Goal: Task Accomplishment & Management: Manage account settings

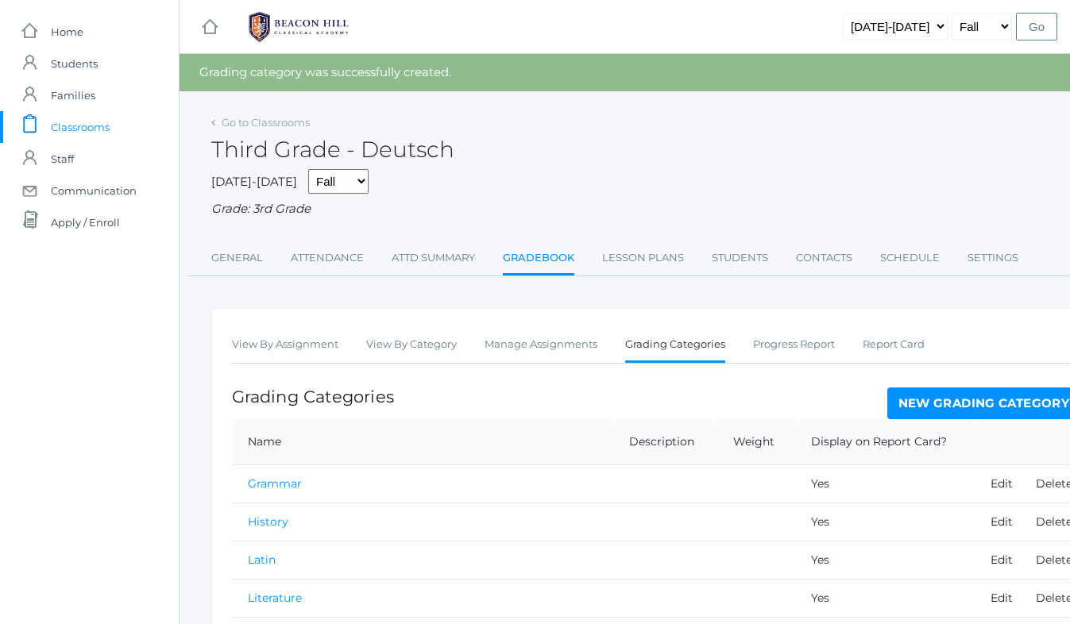
click at [977, 404] on link "New Grading Category" at bounding box center [984, 404] width 194 height 32
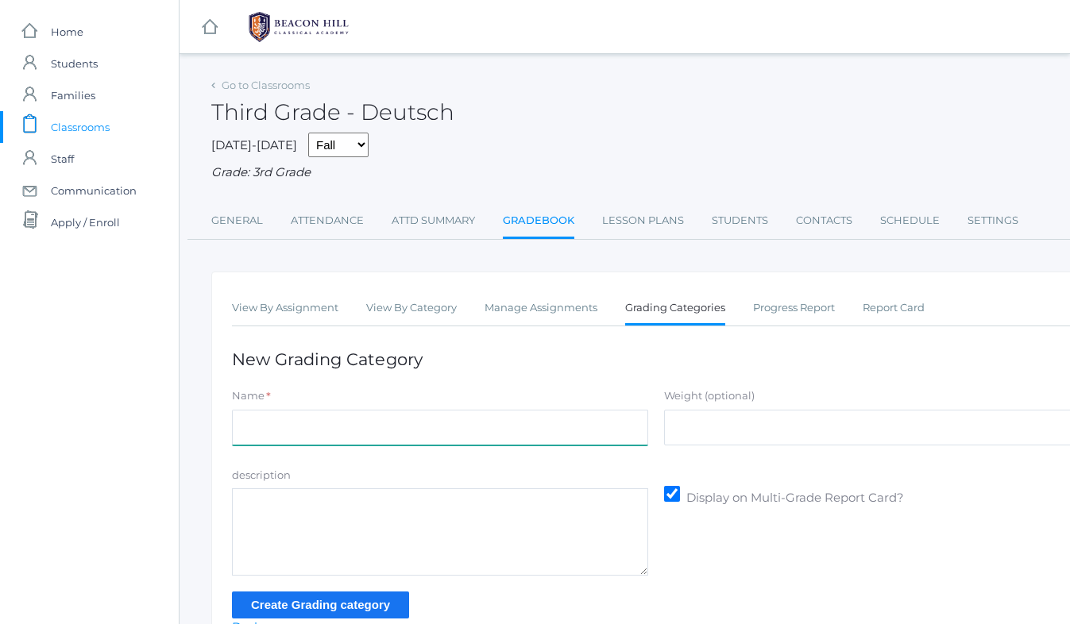
click at [419, 425] on input "Name" at bounding box center [440, 428] width 416 height 36
type input "[PERSON_NAME] Assessment"
click at [332, 605] on input "Create Grading category" at bounding box center [320, 605] width 177 height 26
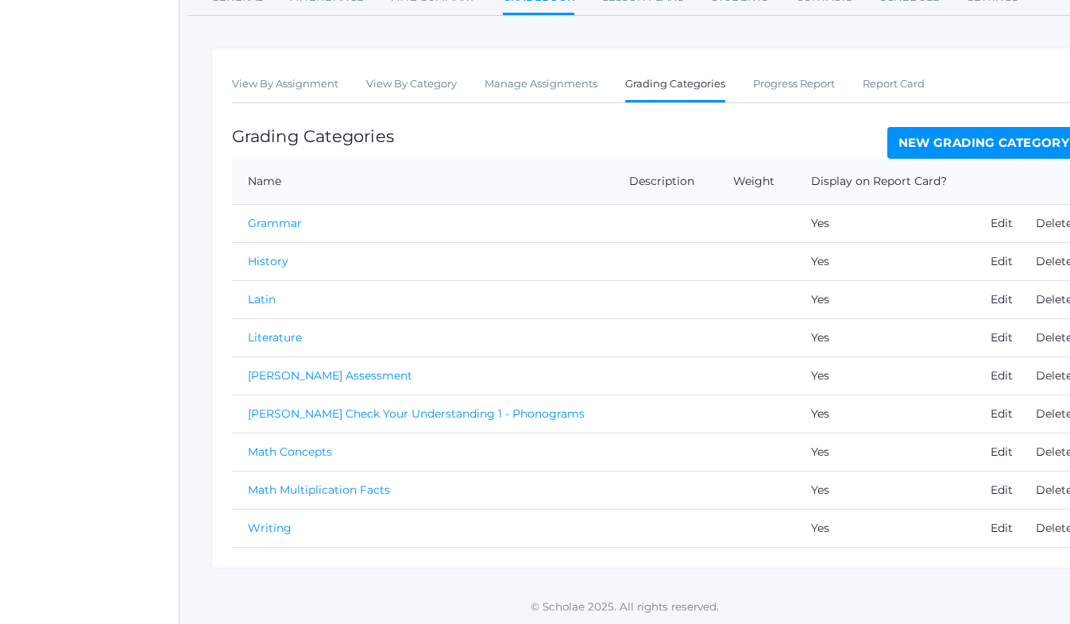
scroll to position [263, 0]
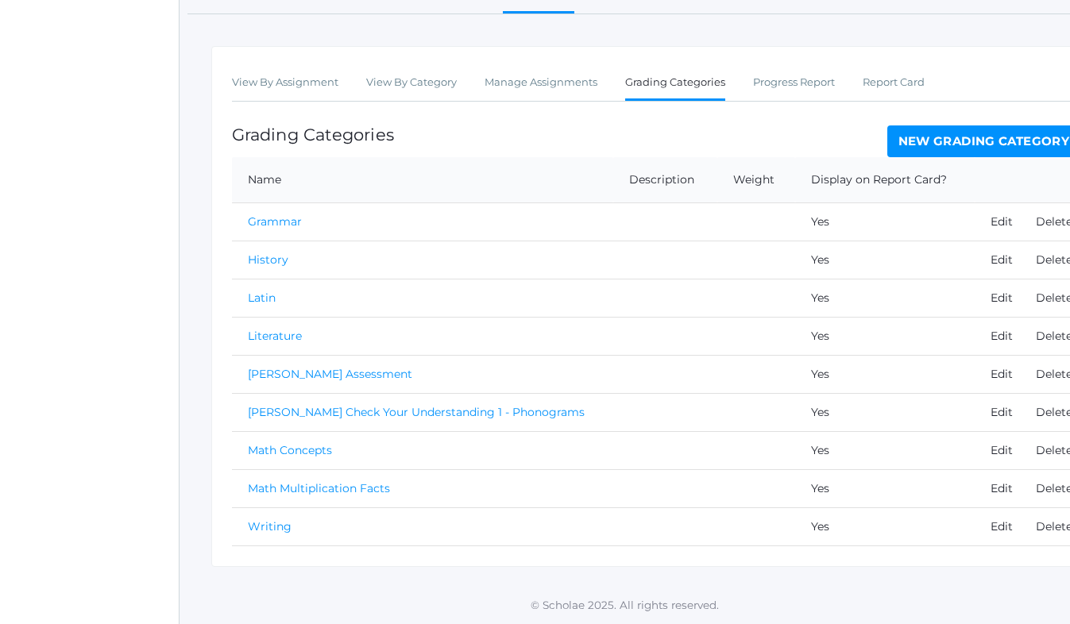
click at [345, 411] on link "[PERSON_NAME] Check Your Understanding 1 - Phonograms" at bounding box center [416, 412] width 337 height 14
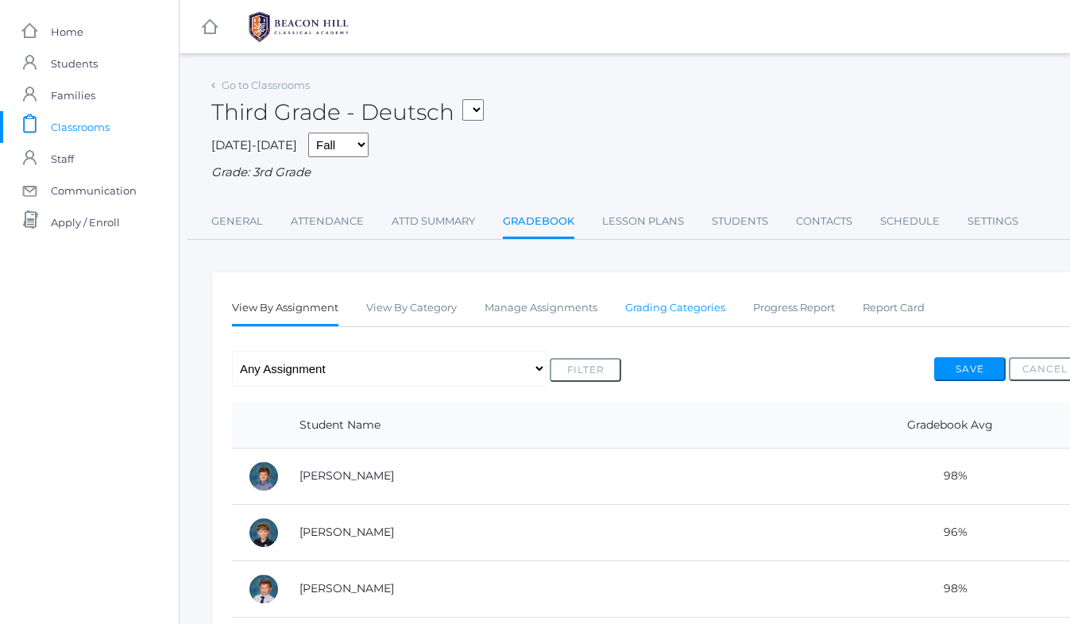
click at [689, 310] on link "Grading Categories" at bounding box center [675, 308] width 100 height 32
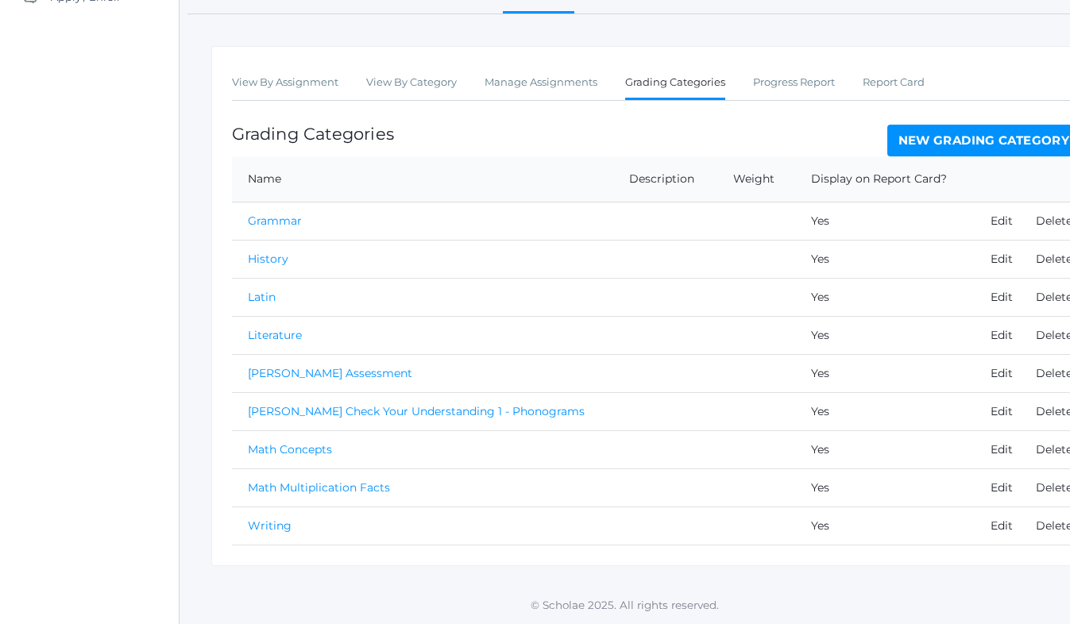
scroll to position [226, 63]
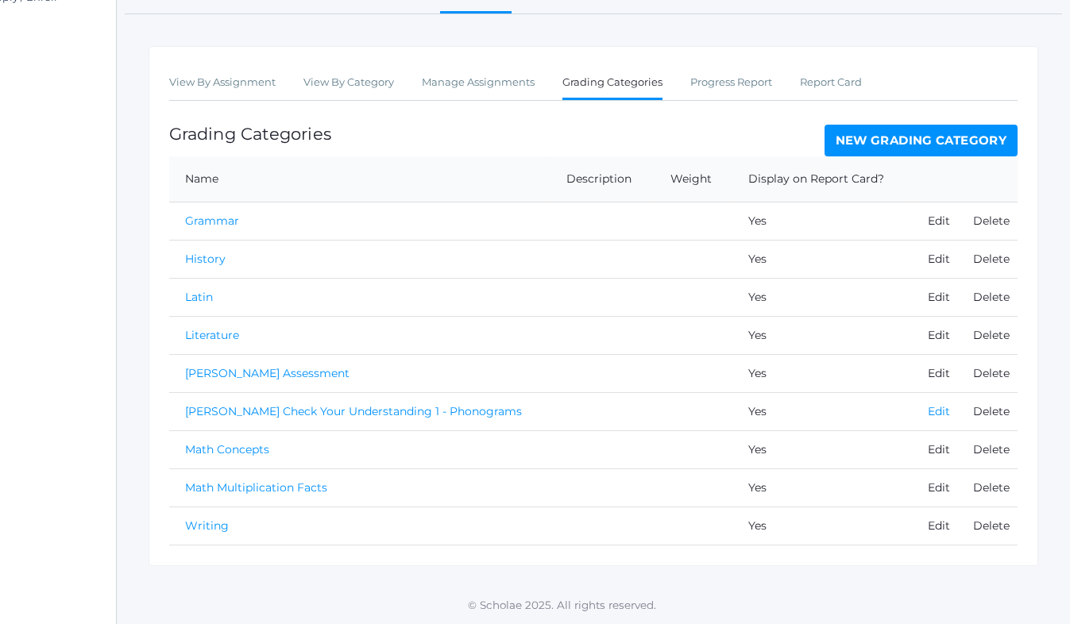
click at [931, 410] on link "Edit" at bounding box center [939, 411] width 22 height 14
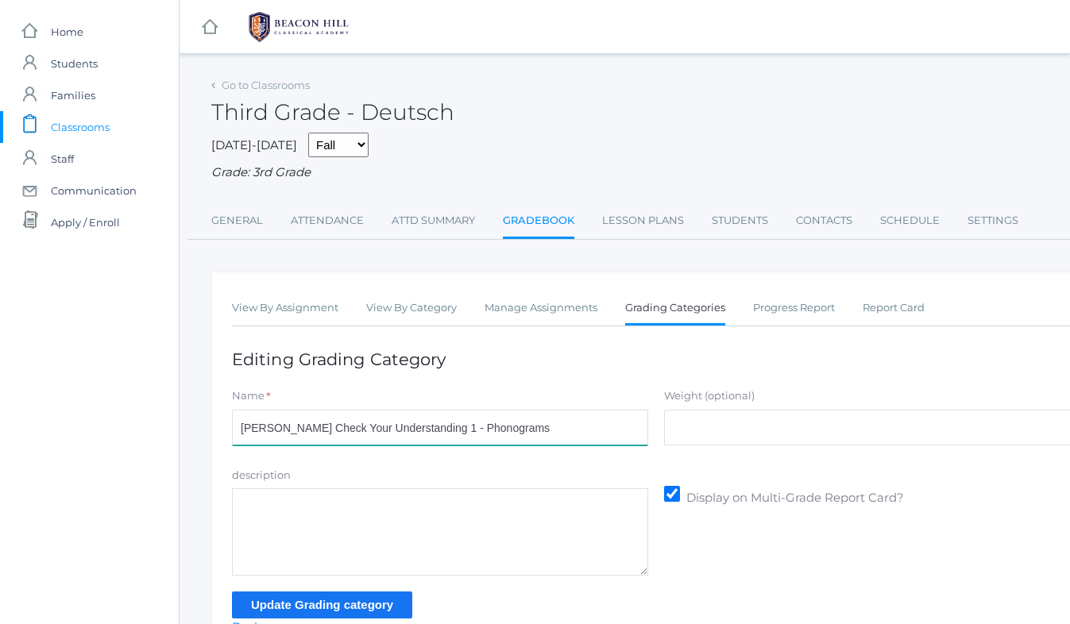
click at [509, 430] on input "[PERSON_NAME] Check Your Understanding 1 - Phonograms" at bounding box center [440, 428] width 416 height 36
type input "L"
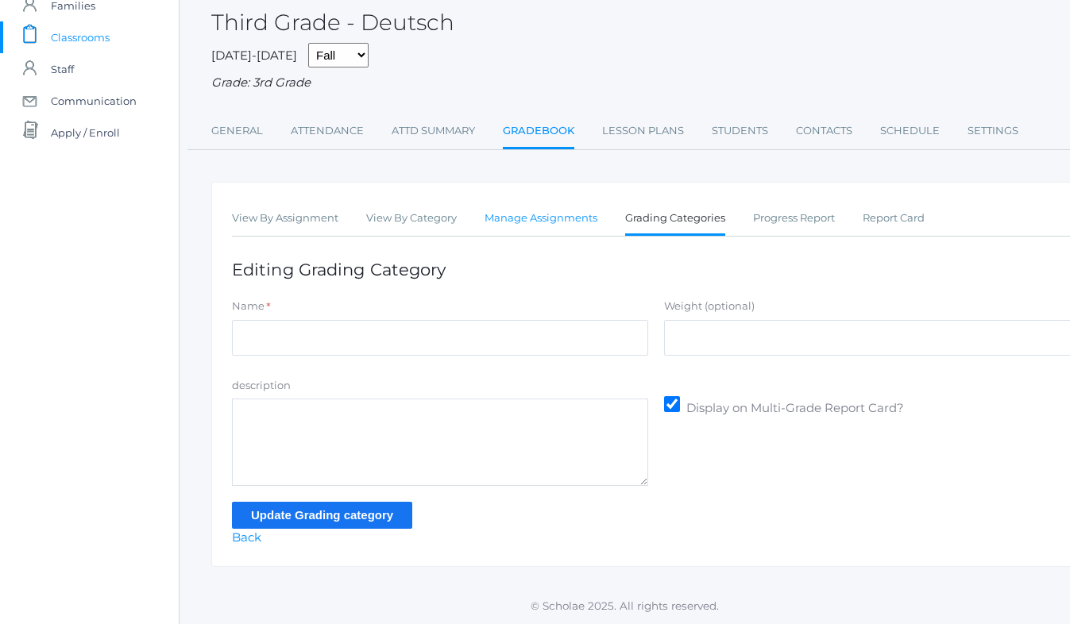
click at [552, 216] on link "Manage Assignments" at bounding box center [540, 219] width 113 height 32
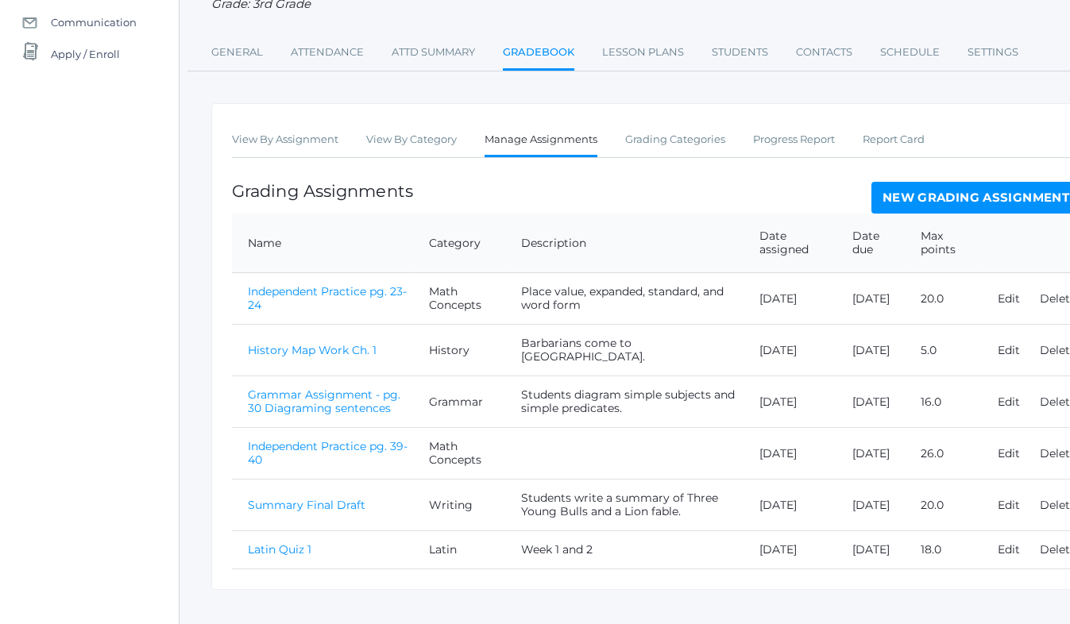
scroll to position [149, 0]
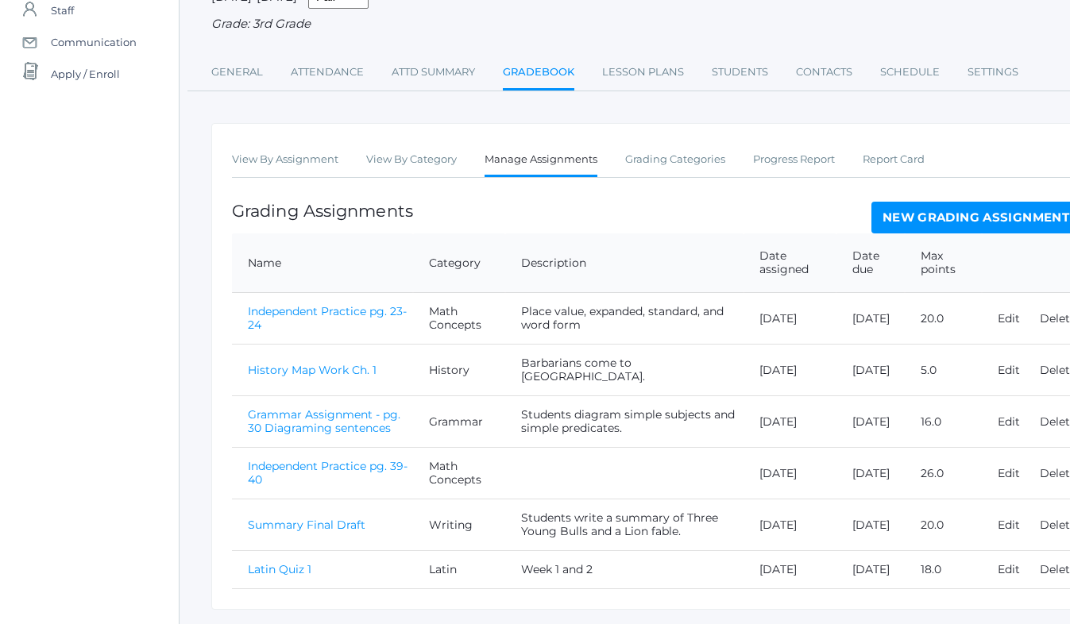
click at [1018, 219] on link "New Grading Assignment" at bounding box center [975, 218] width 209 height 32
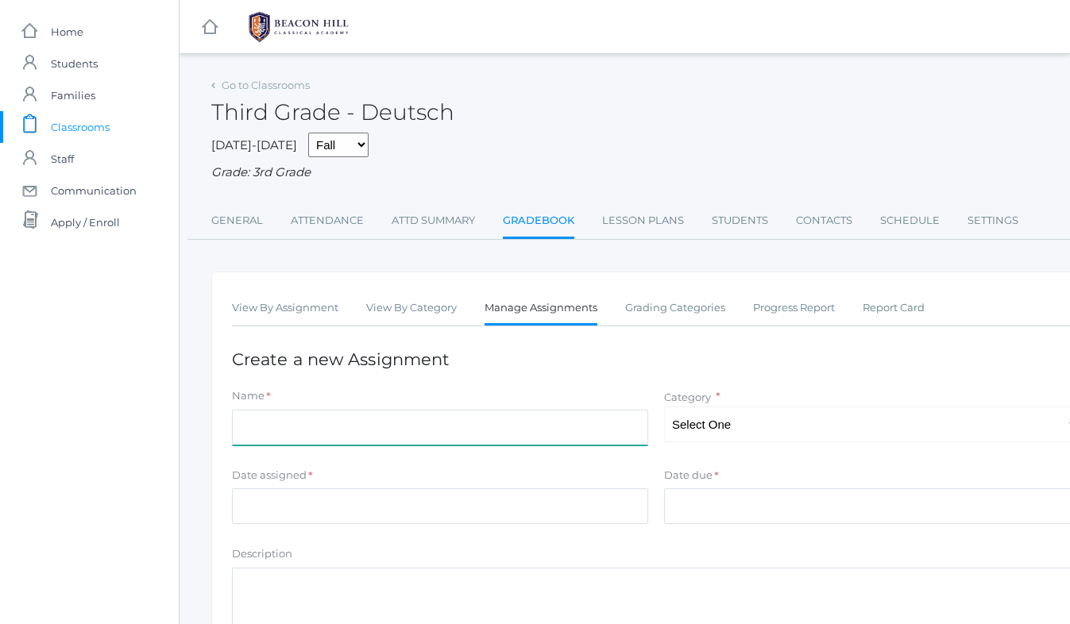
click at [284, 432] on input "Name" at bounding box center [440, 428] width 416 height 36
type input "Check Your Understanding 1: Phonograms"
click at [692, 434] on select "Select One Math Concepts Math Multiplication Facts History Latin Literature Gra…" at bounding box center [872, 425] width 416 height 36
select select "1251"
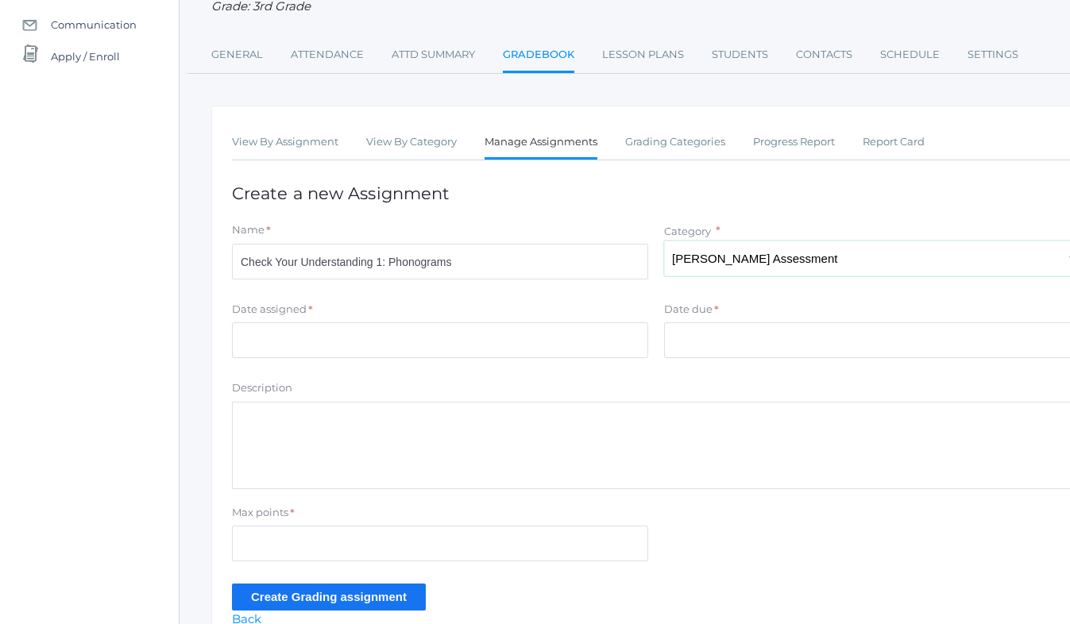
scroll to position [175, 0]
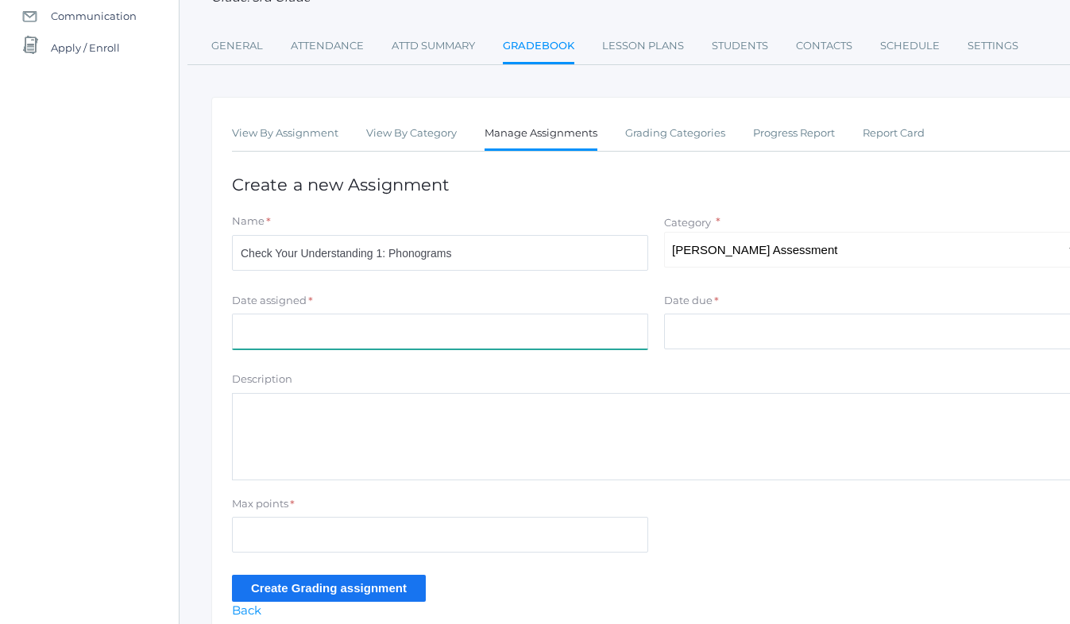
click at [294, 334] on input "Date assigned" at bounding box center [440, 332] width 416 height 36
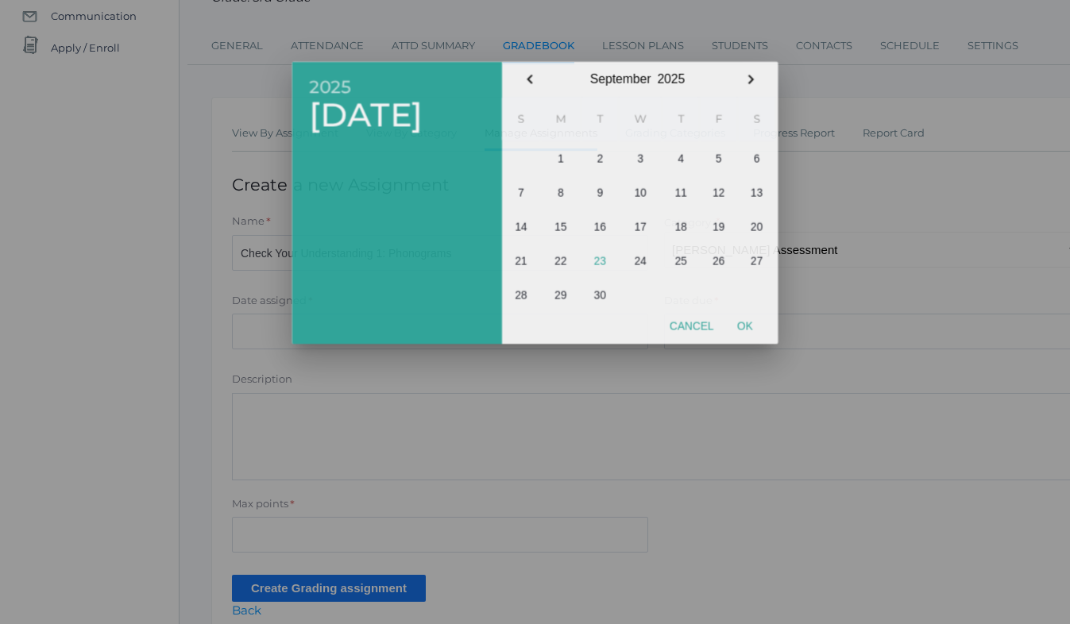
click at [294, 334] on div "2025 Tue, Sep 23" at bounding box center [397, 202] width 210 height 282
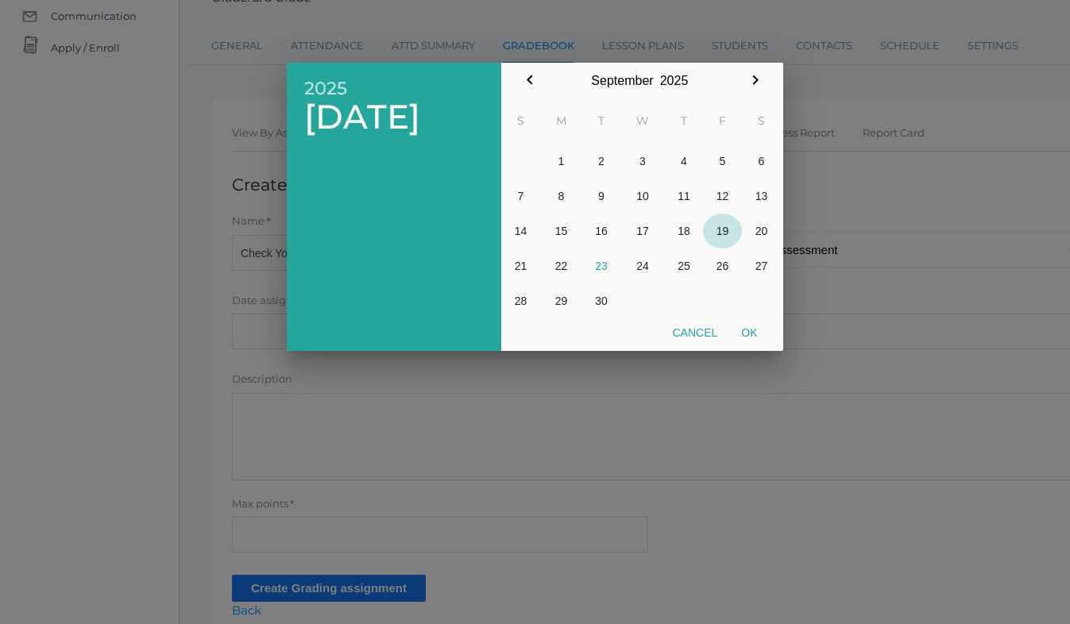
click at [727, 229] on button "19" at bounding box center [722, 231] width 39 height 35
click at [750, 326] on button "Ok" at bounding box center [749, 332] width 40 height 29
type input "[DATE]"
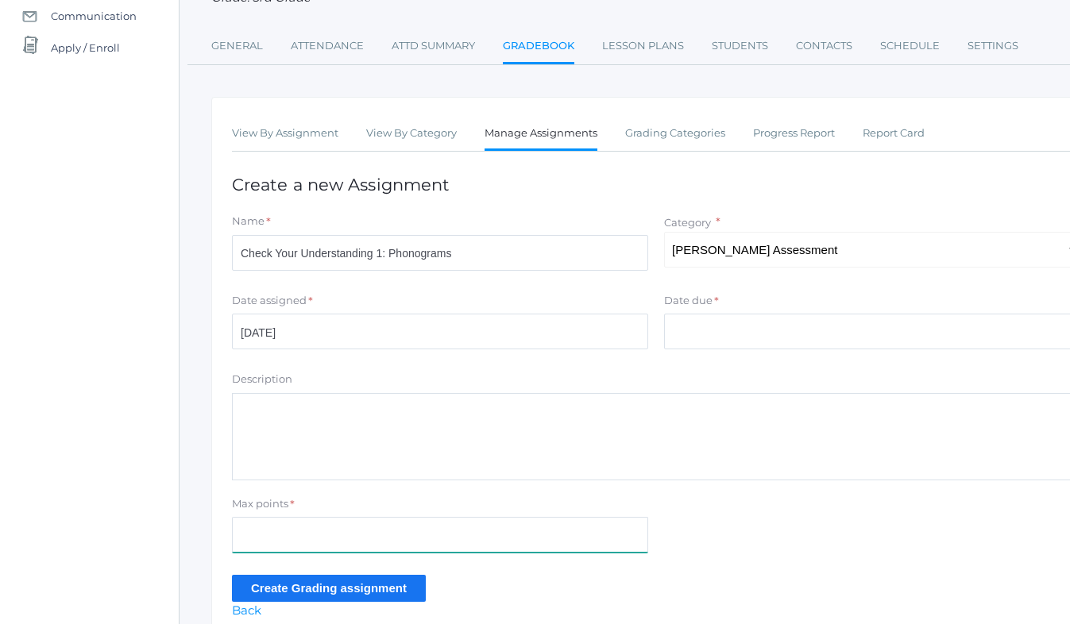
click at [255, 538] on input "Max points" at bounding box center [440, 535] width 416 height 36
type input "26"
click at [291, 591] on input "Create Grading assignment" at bounding box center [329, 588] width 194 height 26
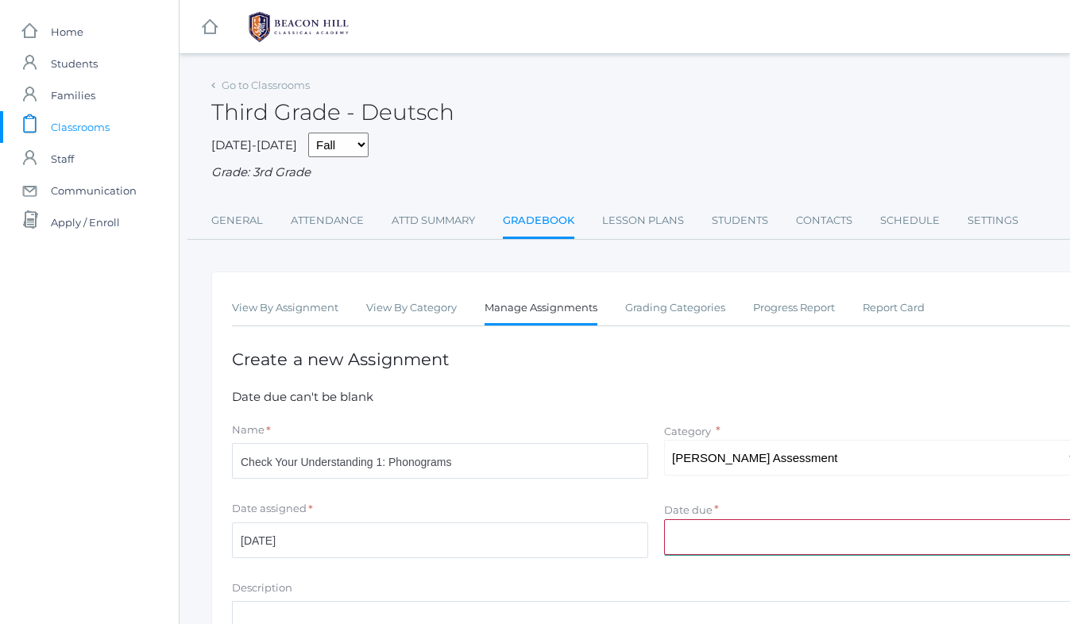
click at [683, 527] on input "Date due" at bounding box center [872, 537] width 416 height 36
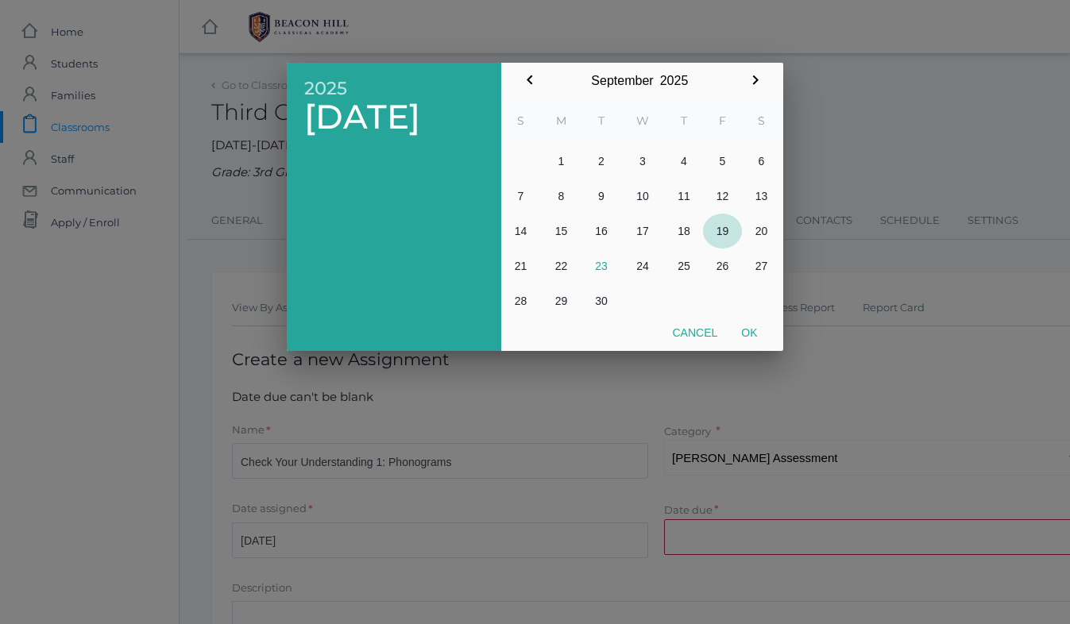
click at [726, 232] on button "19" at bounding box center [722, 231] width 39 height 35
click at [746, 331] on button "Ok" at bounding box center [749, 332] width 40 height 29
type input "2025-09-19"
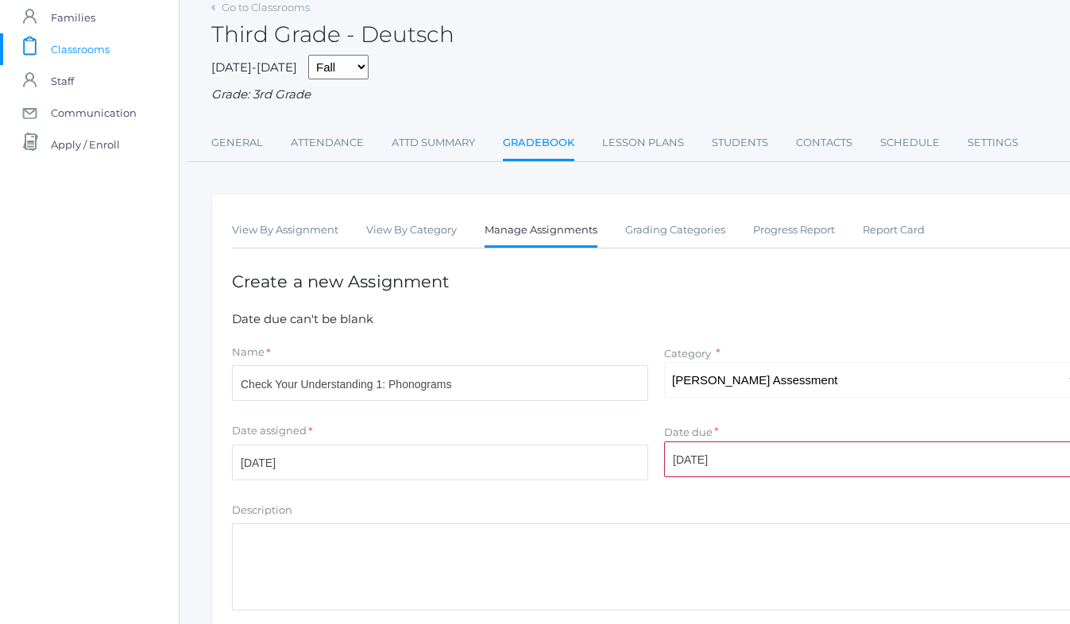
scroll to position [283, 0]
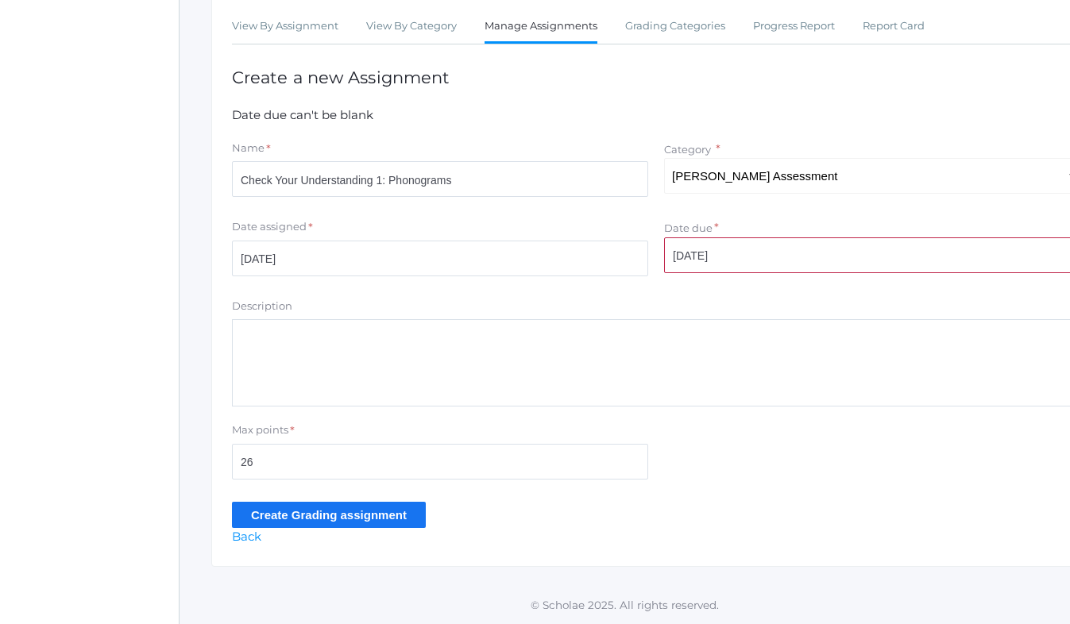
click at [325, 511] on input "Create Grading assignment" at bounding box center [329, 515] width 194 height 26
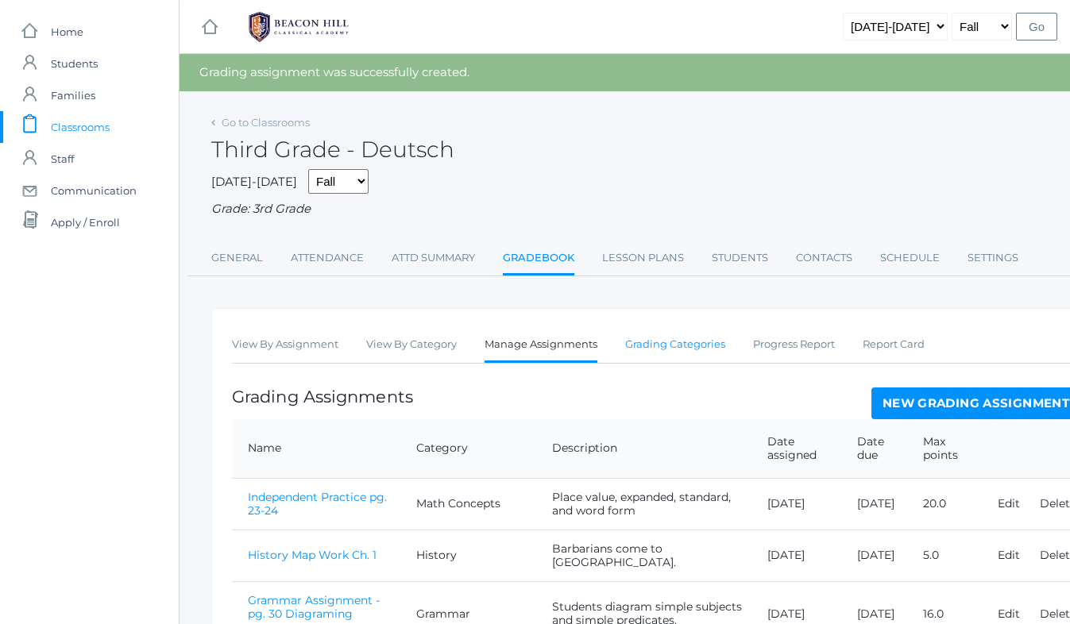
click at [706, 345] on link "Grading Categories" at bounding box center [675, 345] width 100 height 32
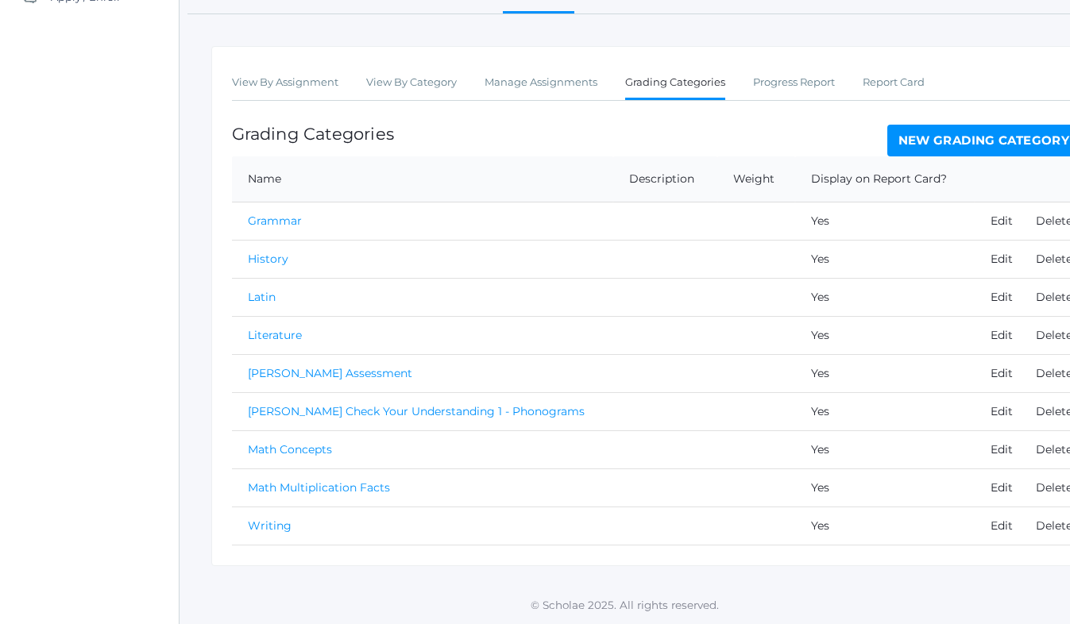
scroll to position [226, 63]
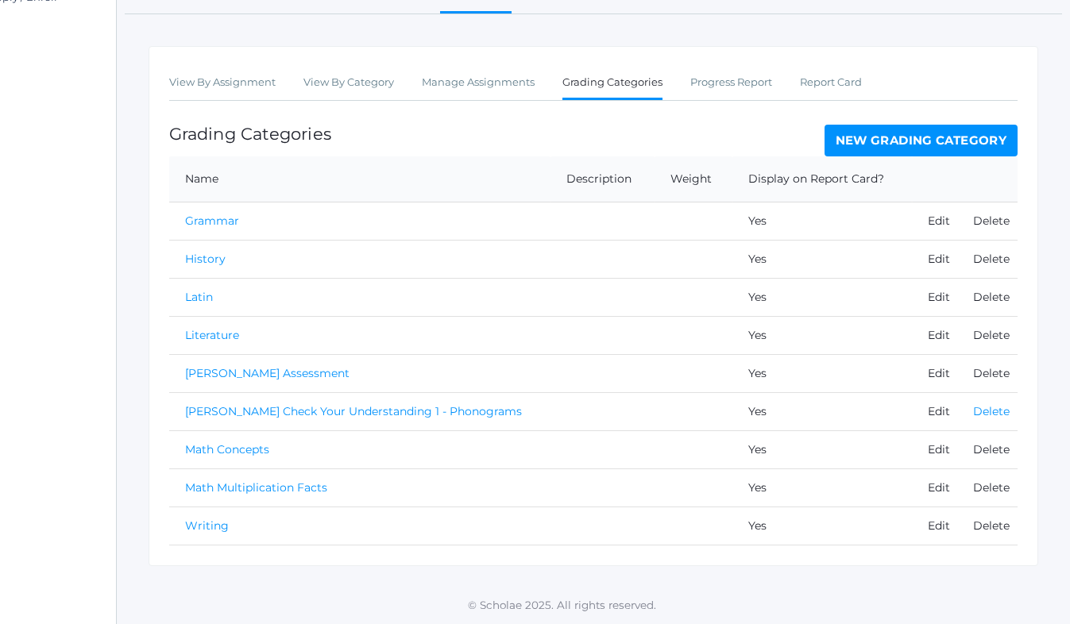
click at [978, 411] on link "Delete" at bounding box center [991, 411] width 37 height 14
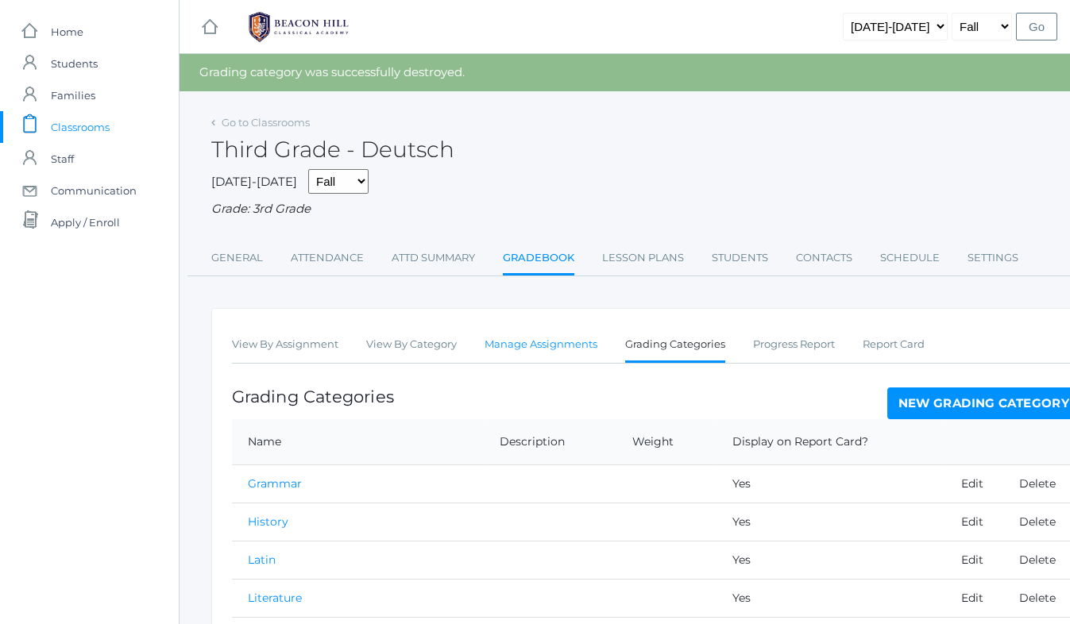
click at [520, 347] on link "Manage Assignments" at bounding box center [540, 345] width 113 height 32
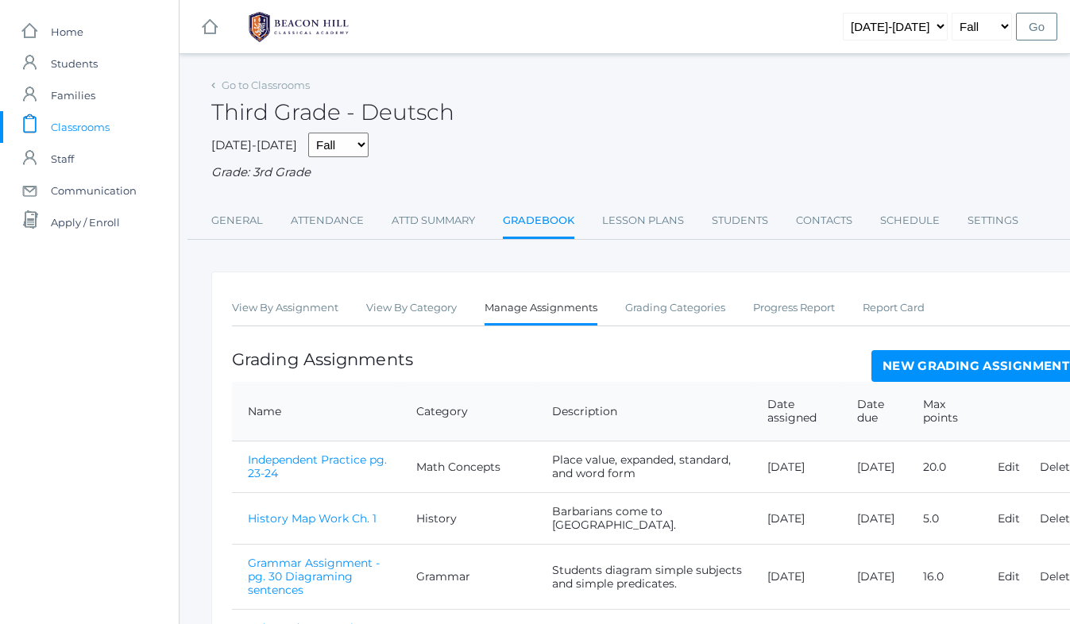
scroll to position [258, 0]
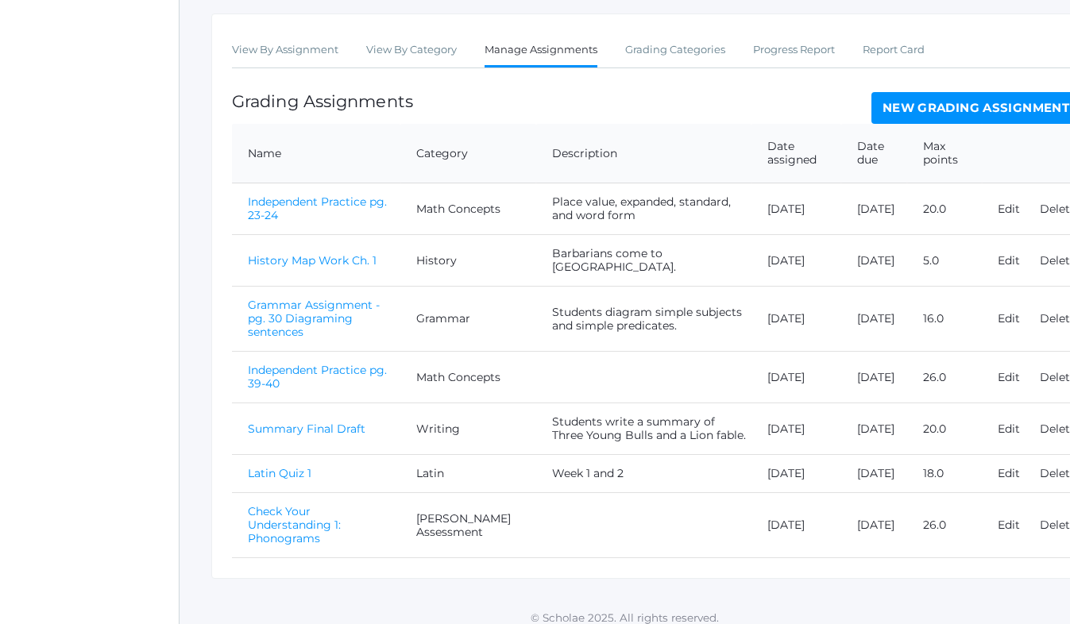
click at [295, 524] on link "Check Your Understanding 1: Phonograms" at bounding box center [294, 524] width 93 height 41
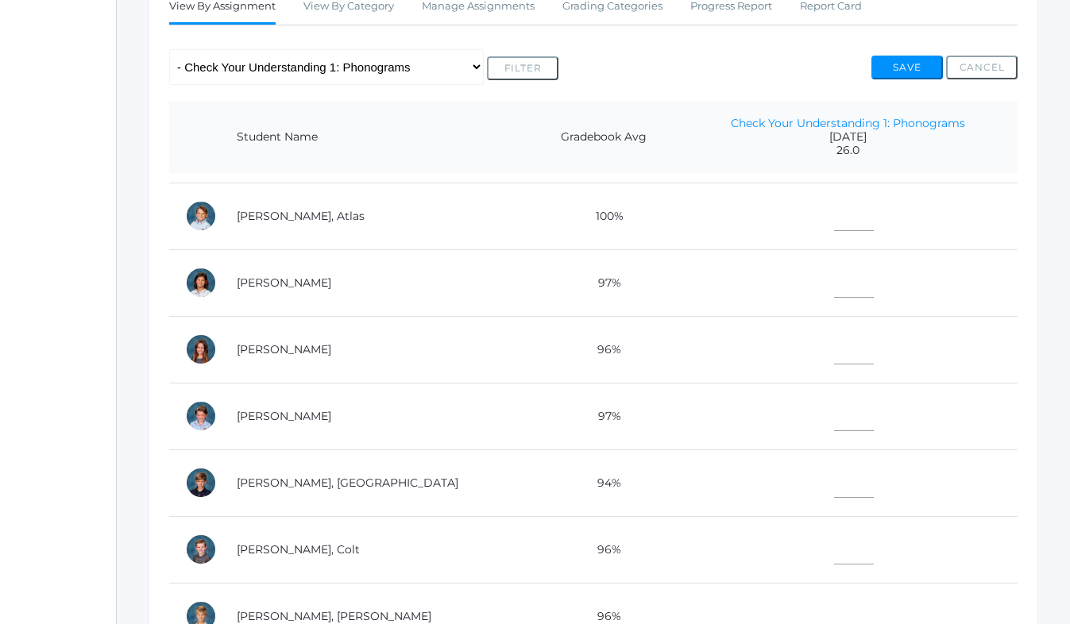
scroll to position [327, 0]
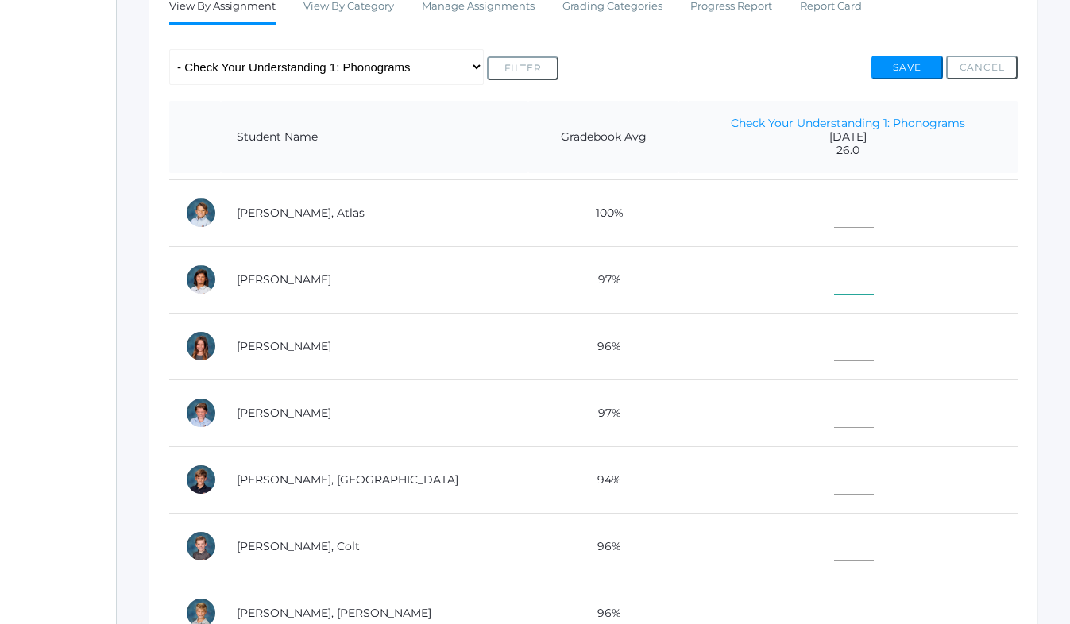
click at [834, 275] on input"] "text" at bounding box center [854, 277] width 40 height 36
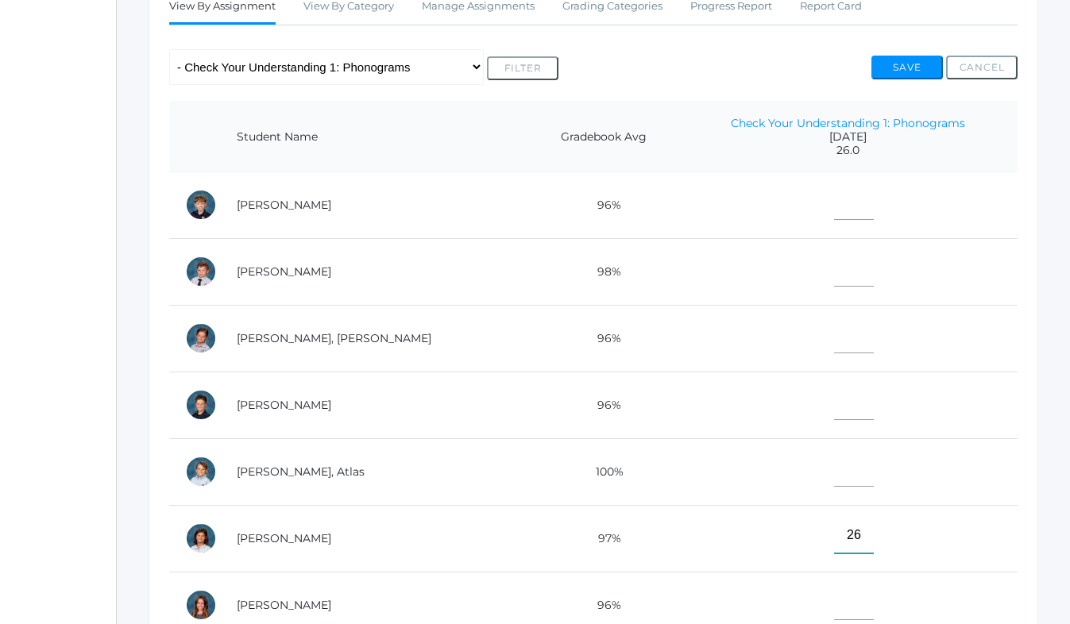
scroll to position [87, 0]
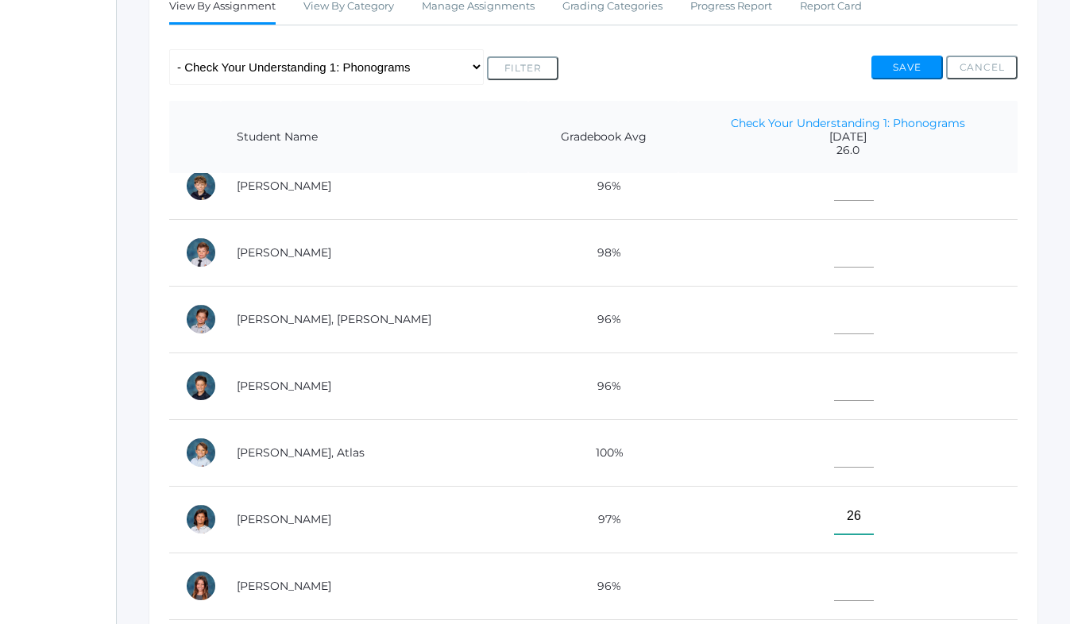
type input"] "26"
click at [834, 384] on input"] "text" at bounding box center [854, 383] width 40 height 36
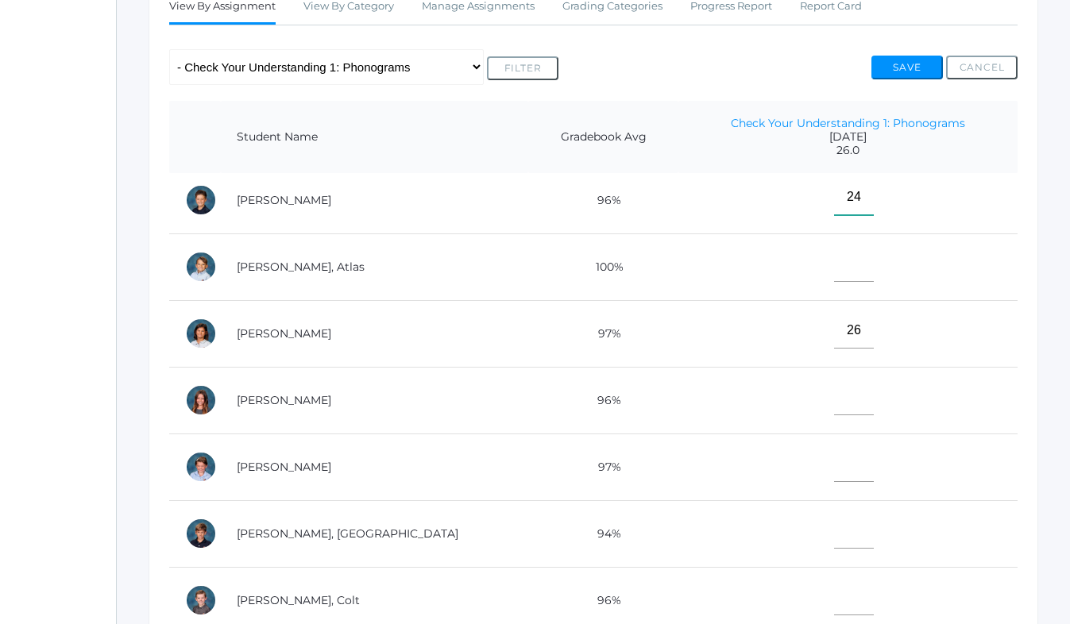
scroll to position [283, 0]
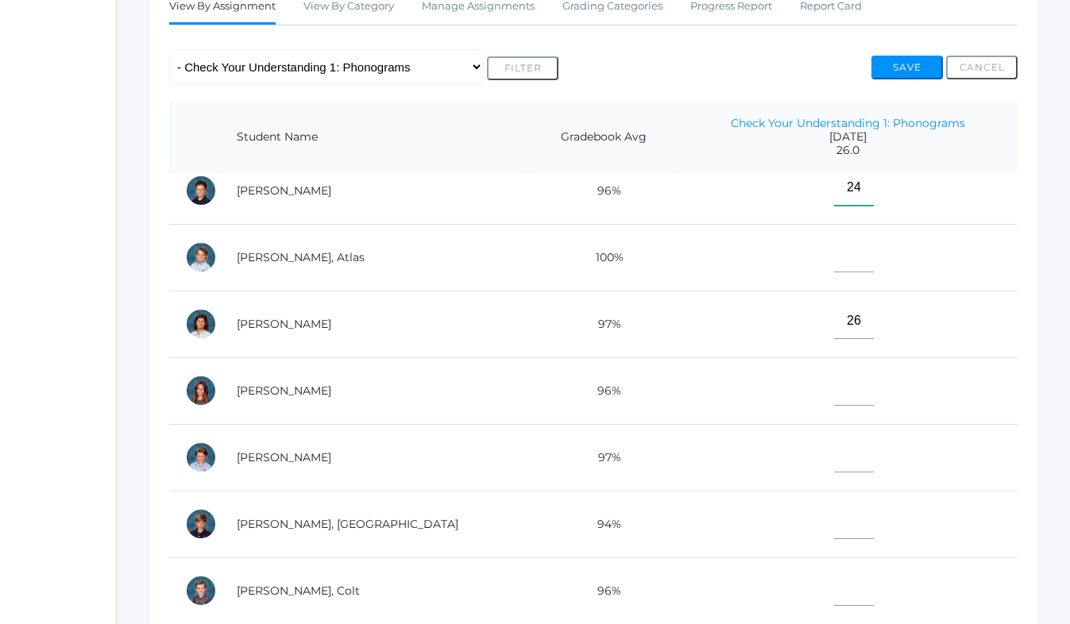
type input"] "24"
click at [834, 392] on input"] "text" at bounding box center [854, 388] width 40 height 36
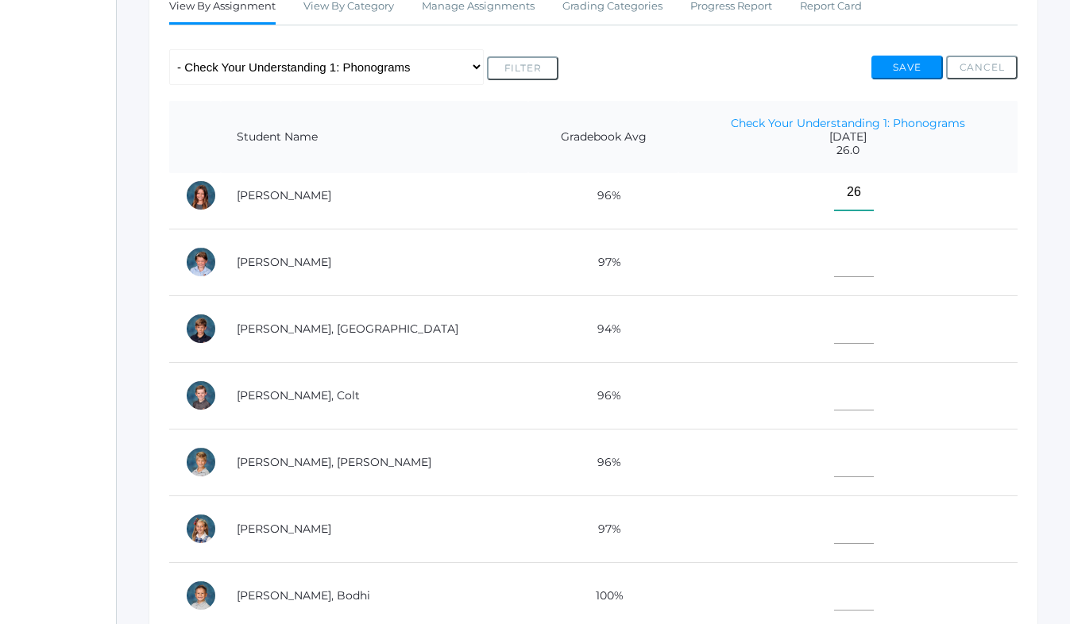
scroll to position [553, 0]
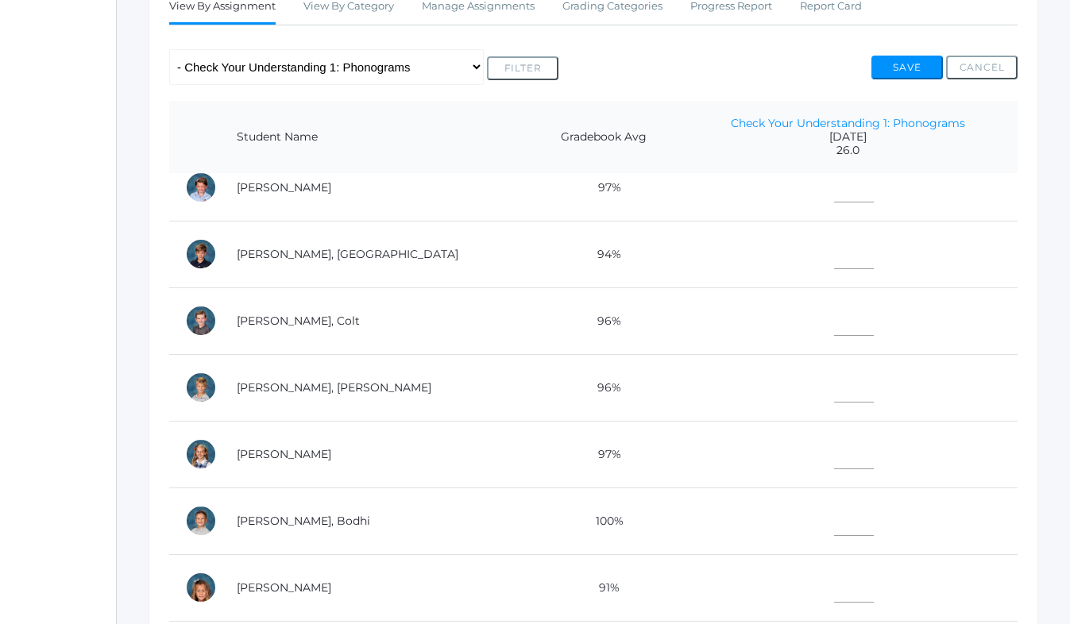
type input"] "26"
click at [834, 518] on input"] "text" at bounding box center [854, 518] width 40 height 36
type input"] "26"
click at [834, 260] on input"] "text" at bounding box center [854, 251] width 40 height 36
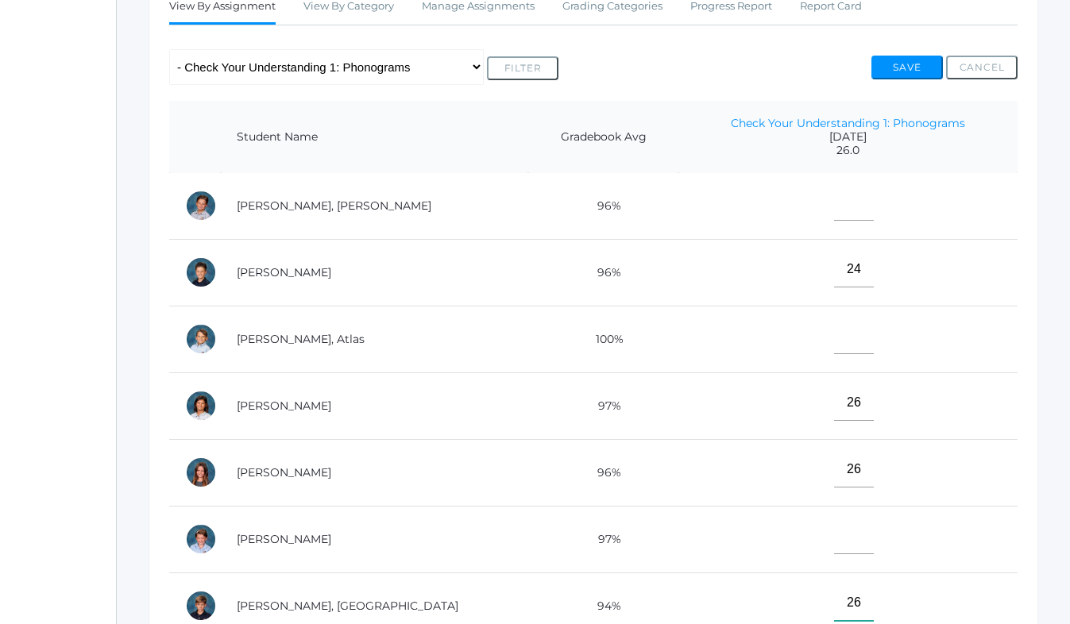
scroll to position [200, 0]
type input"] "26"
click at [834, 349] on input"] "text" at bounding box center [854, 337] width 40 height 36
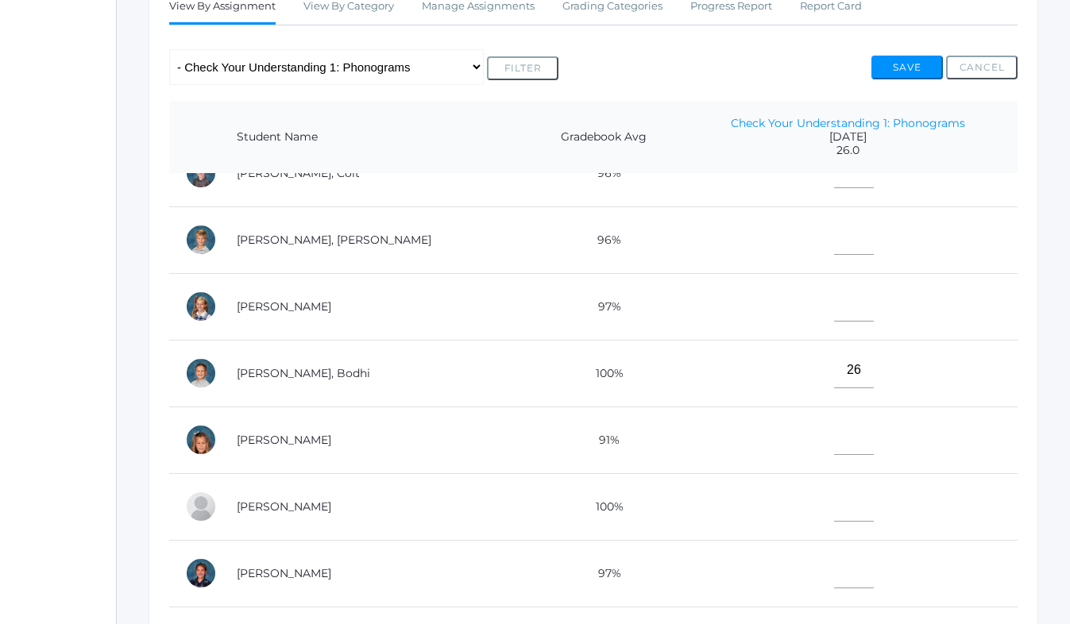
scroll to position [719, 0]
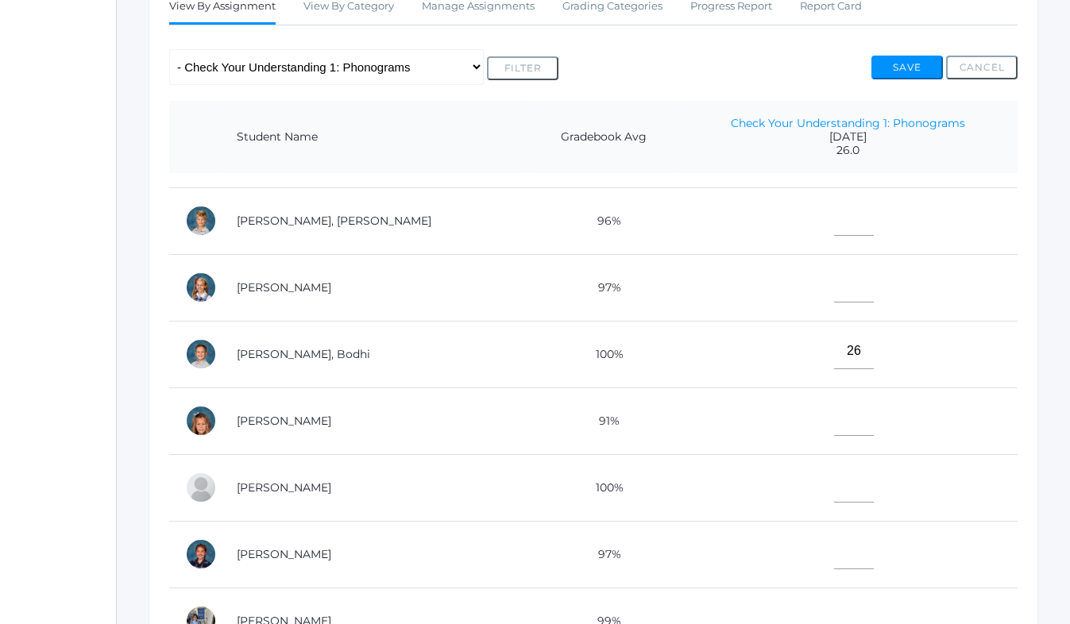
type input"] "26"
click at [834, 423] on input"] "text" at bounding box center [854, 418] width 40 height 36
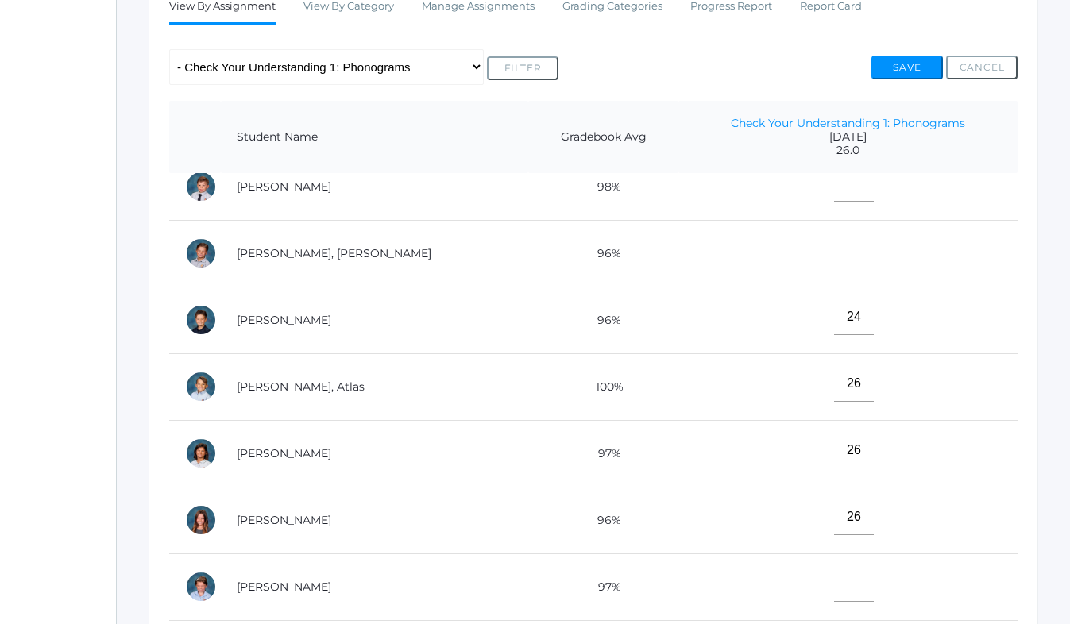
scroll to position [0, 0]
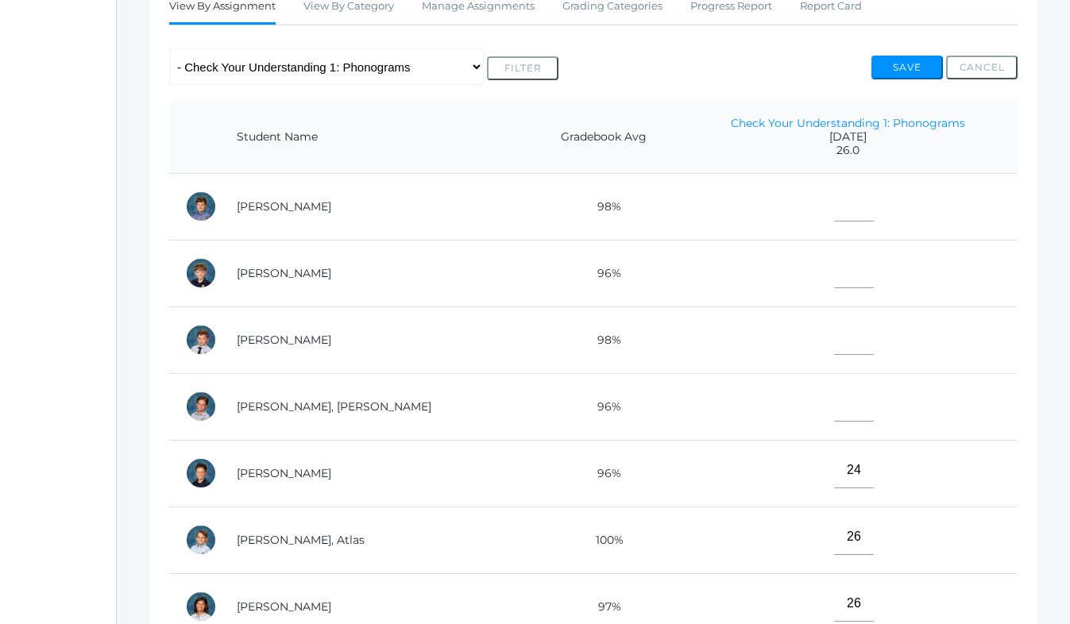
type input"] "23"
click at [834, 214] on input"] "text" at bounding box center [854, 204] width 40 height 36
type input"] "2"
type input"] "17"
click at [834, 404] on input"] "text" at bounding box center [854, 404] width 40 height 36
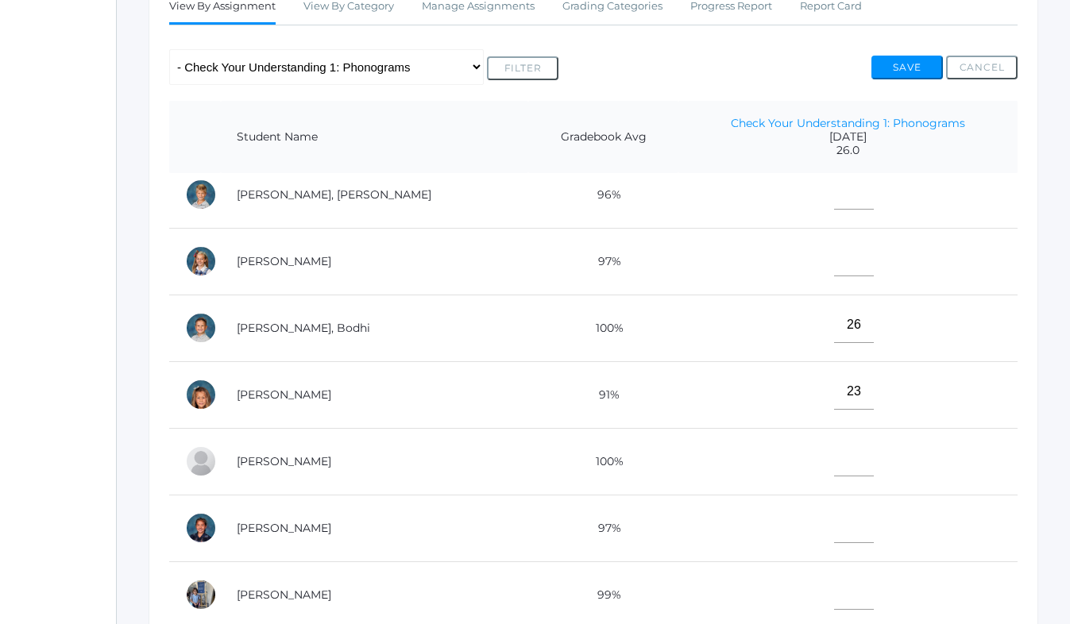
scroll to position [839, 0]
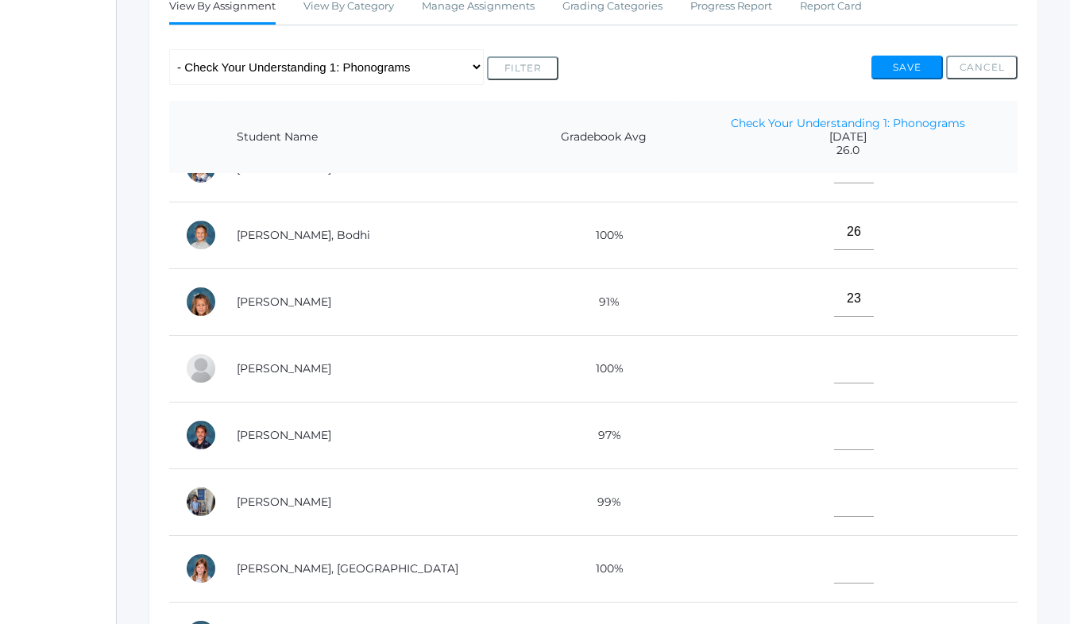
type input"] "26"
click at [834, 565] on input"] "text" at bounding box center [854, 566] width 40 height 36
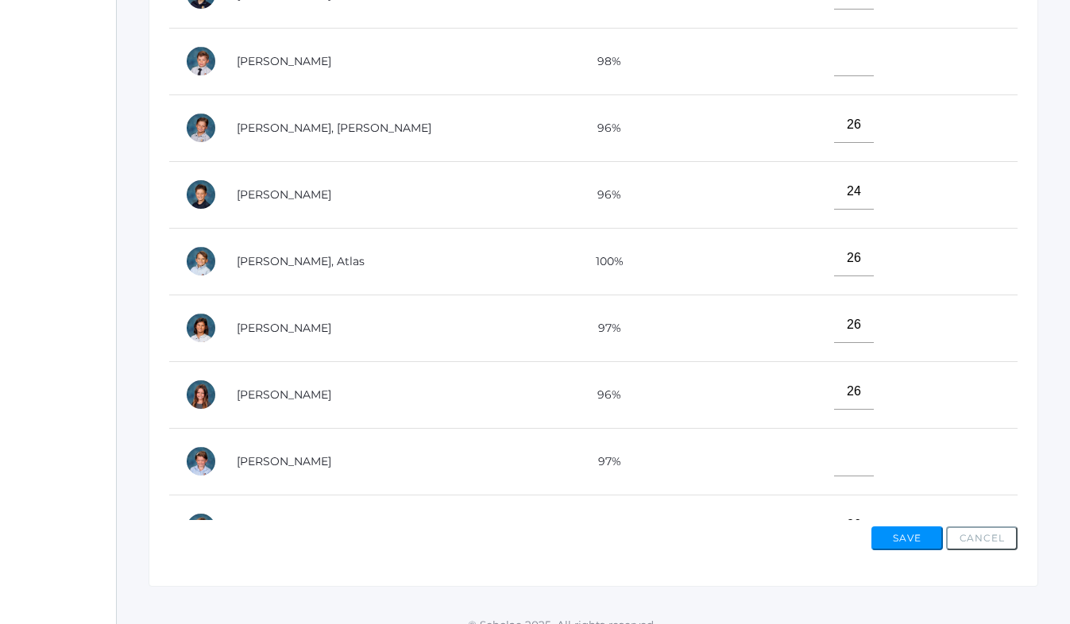
scroll to position [83, 0]
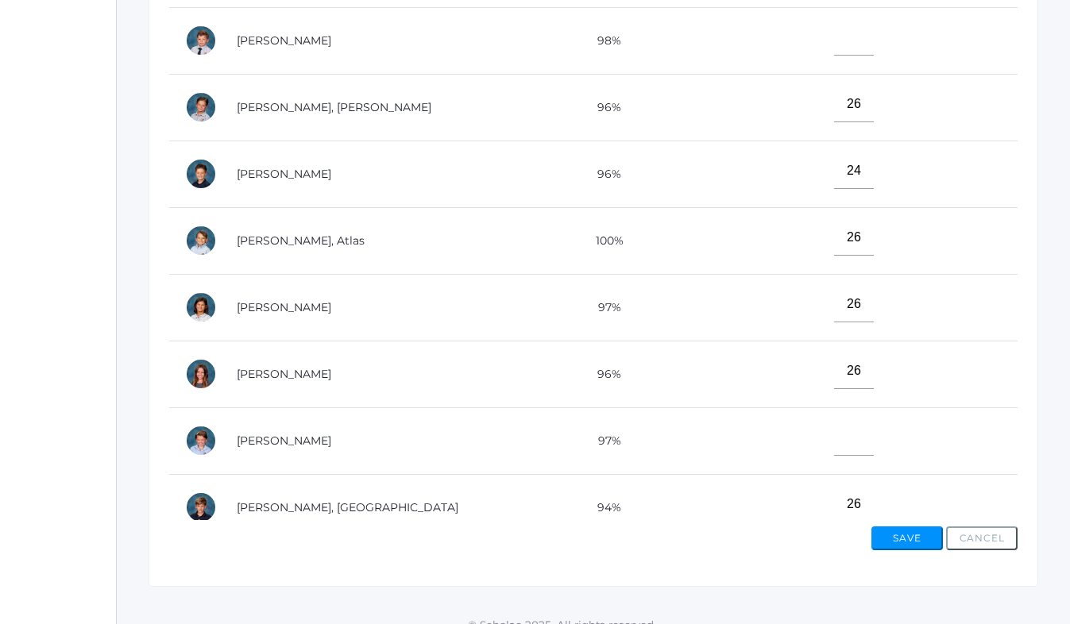
type input"] "26"
click at [834, 437] on input"] "text" at bounding box center [854, 438] width 40 height 36
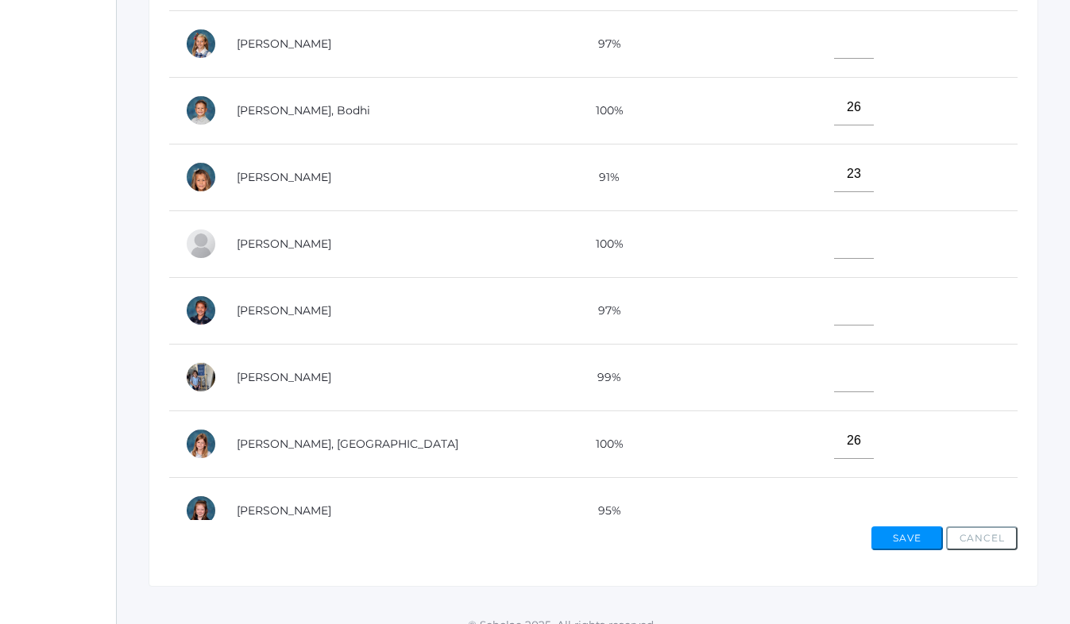
scroll to position [839, 0]
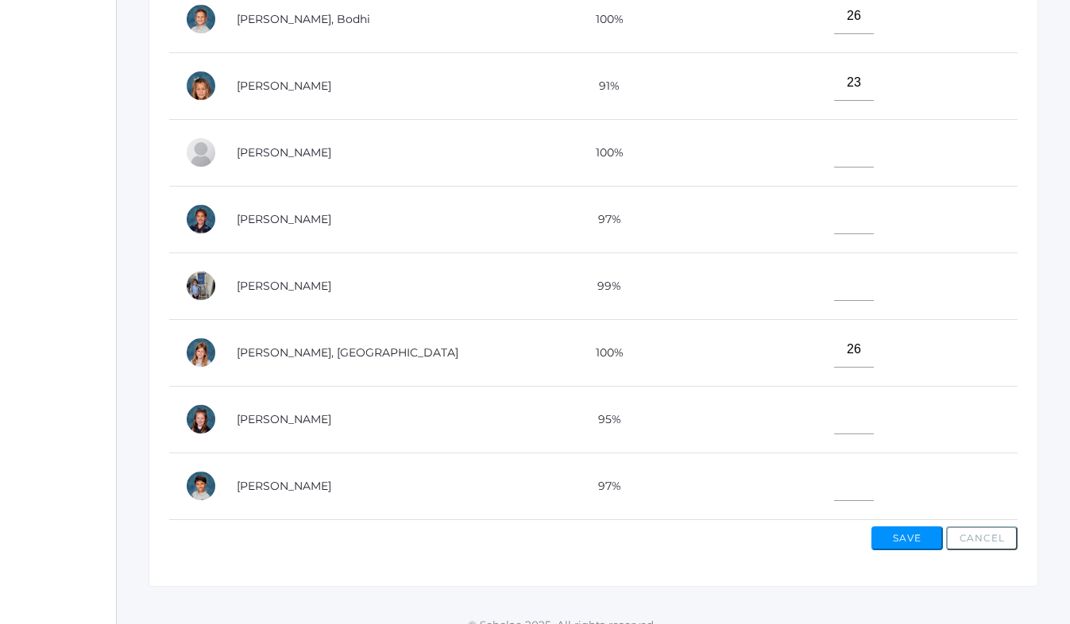
type input"] "24"
click at [834, 492] on input"] "text" at bounding box center [854, 483] width 40 height 36
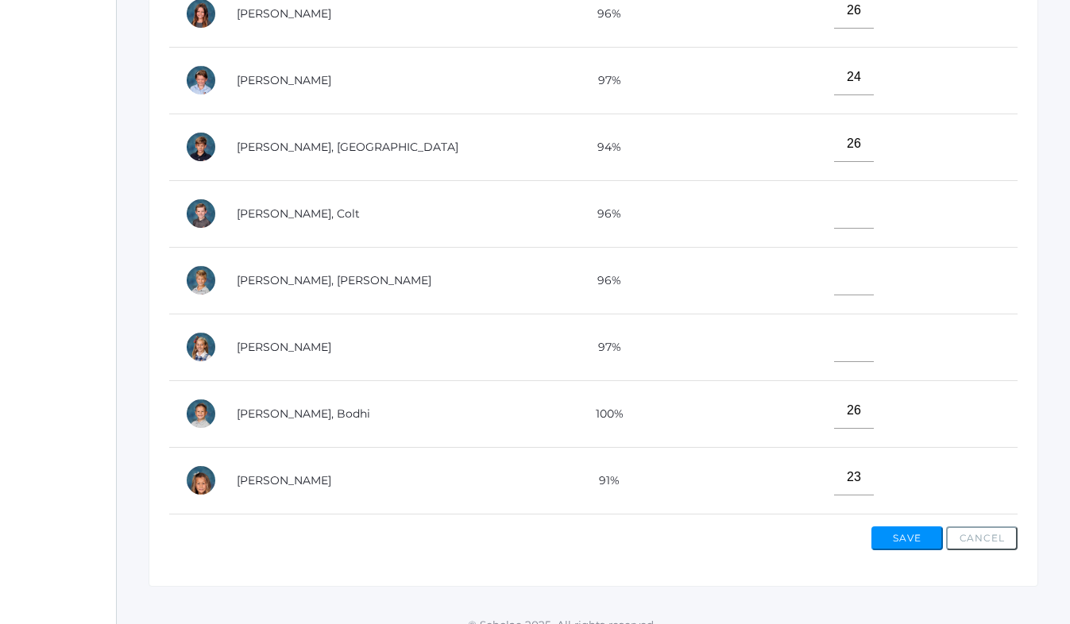
scroll to position [443, 0]
type input"] "26"
click at [834, 218] on input"] "text" at bounding box center [854, 212] width 40 height 36
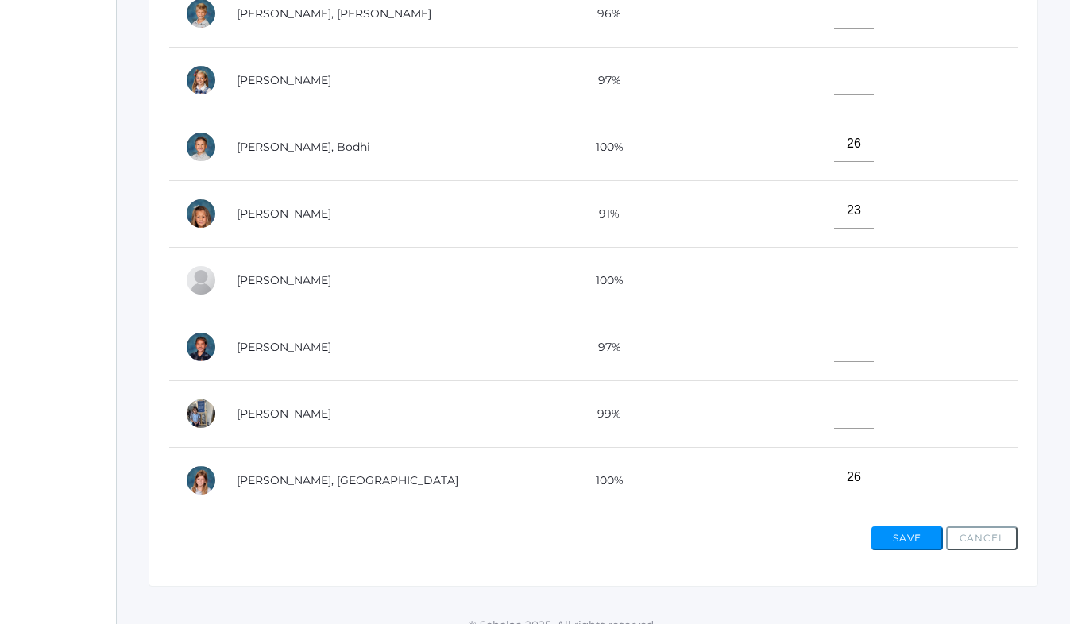
scroll to position [839, 0]
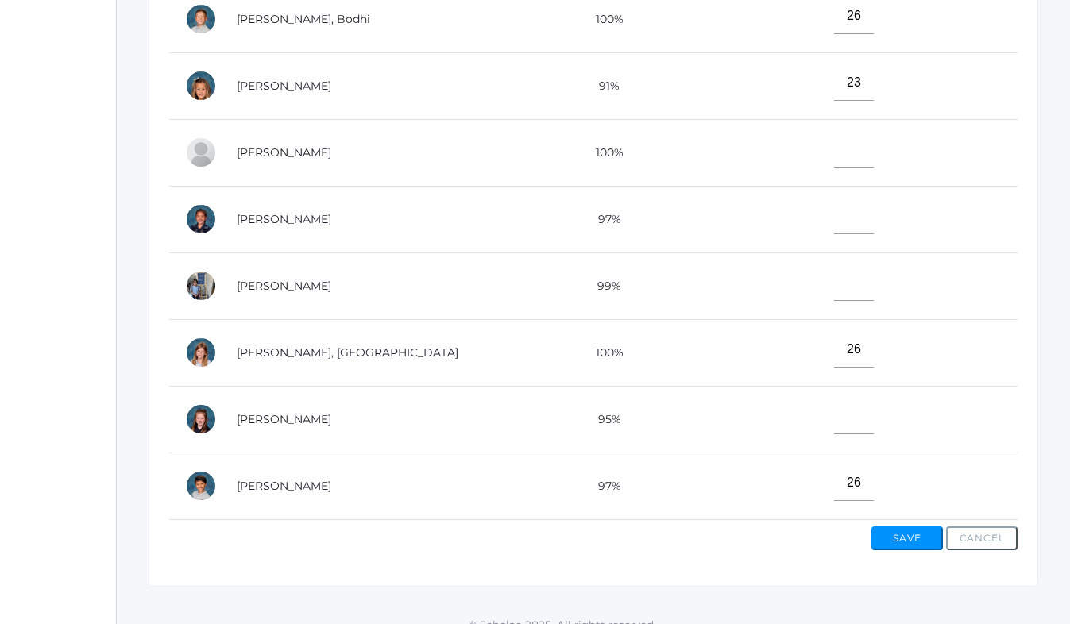
type input"] "24"
click at [834, 425] on input"] "text" at bounding box center [854, 417] width 40 height 36
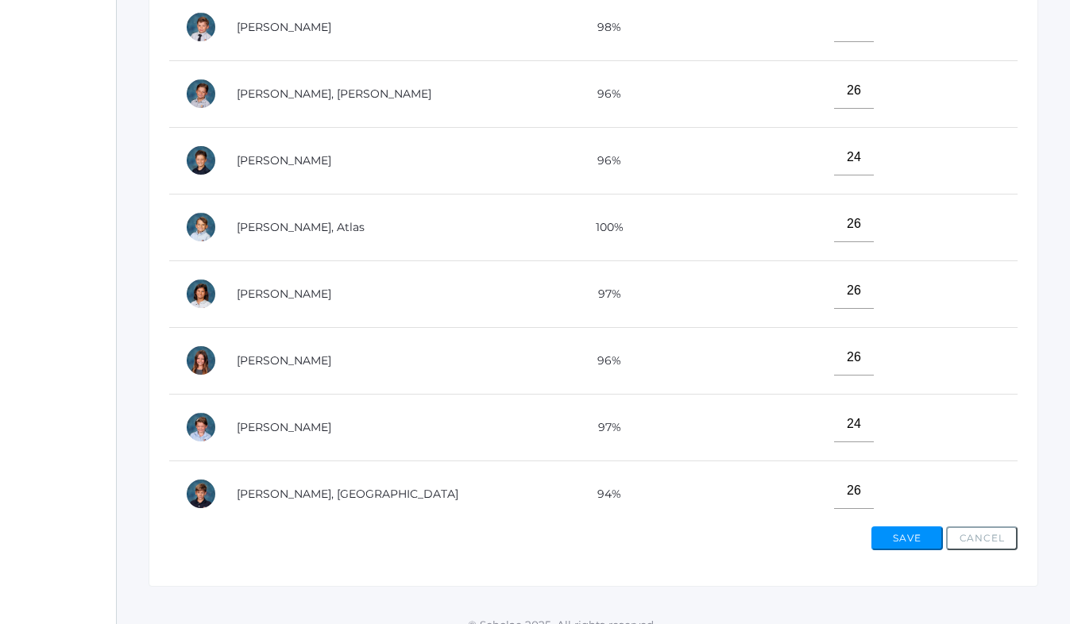
scroll to position [0, 0]
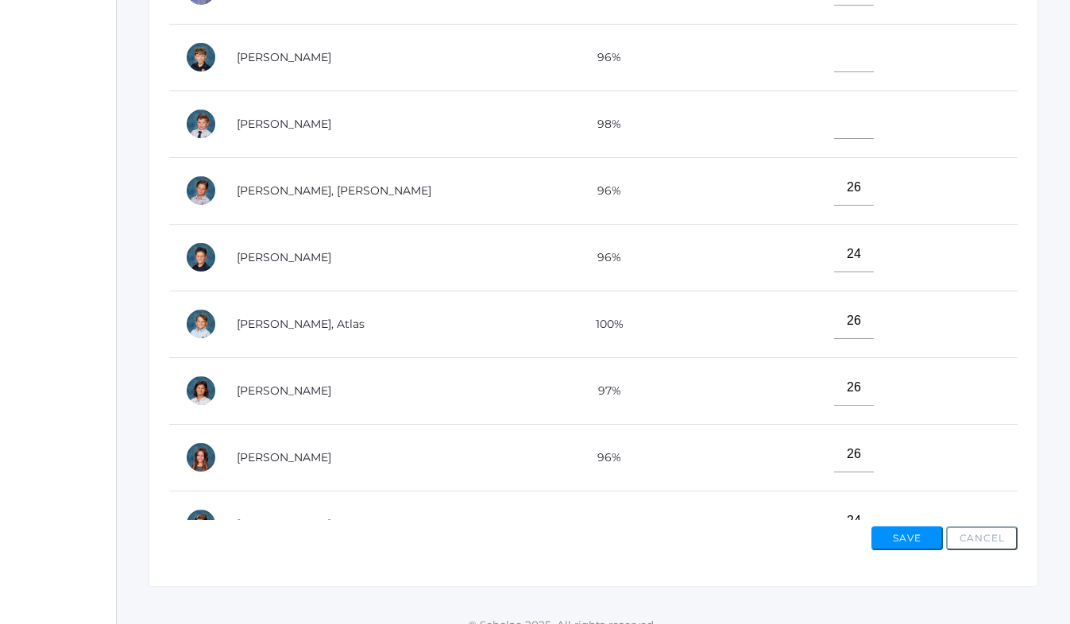
type input"] "24"
click at [834, 52] on input"] "text" at bounding box center [854, 55] width 40 height 36
type input"] "22"
click at [834, 122] on input"] "text" at bounding box center [854, 121] width 40 height 36
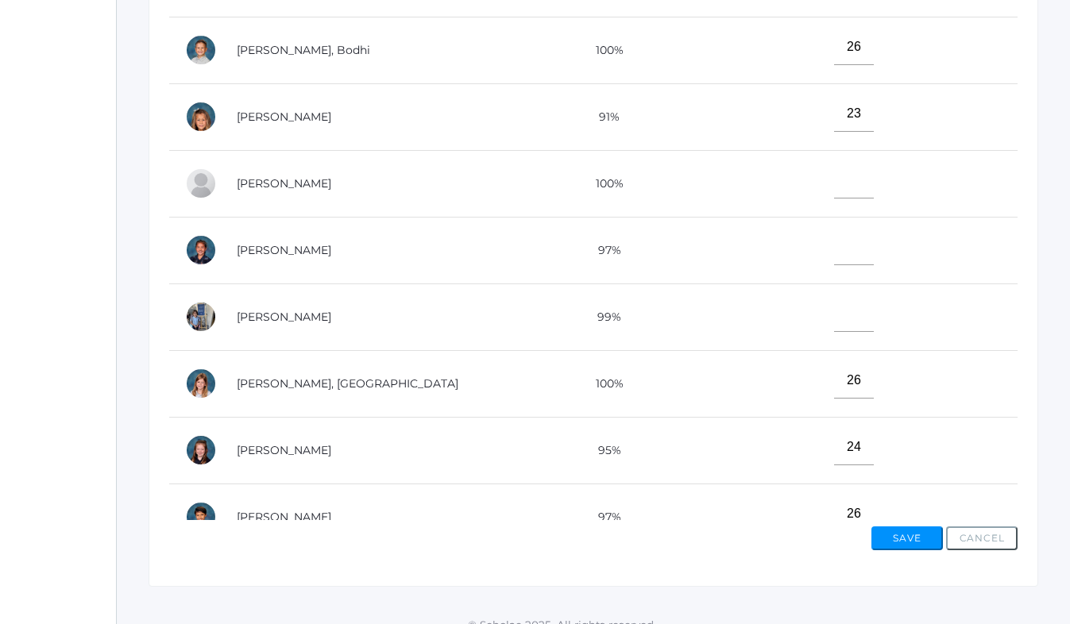
scroll to position [839, 0]
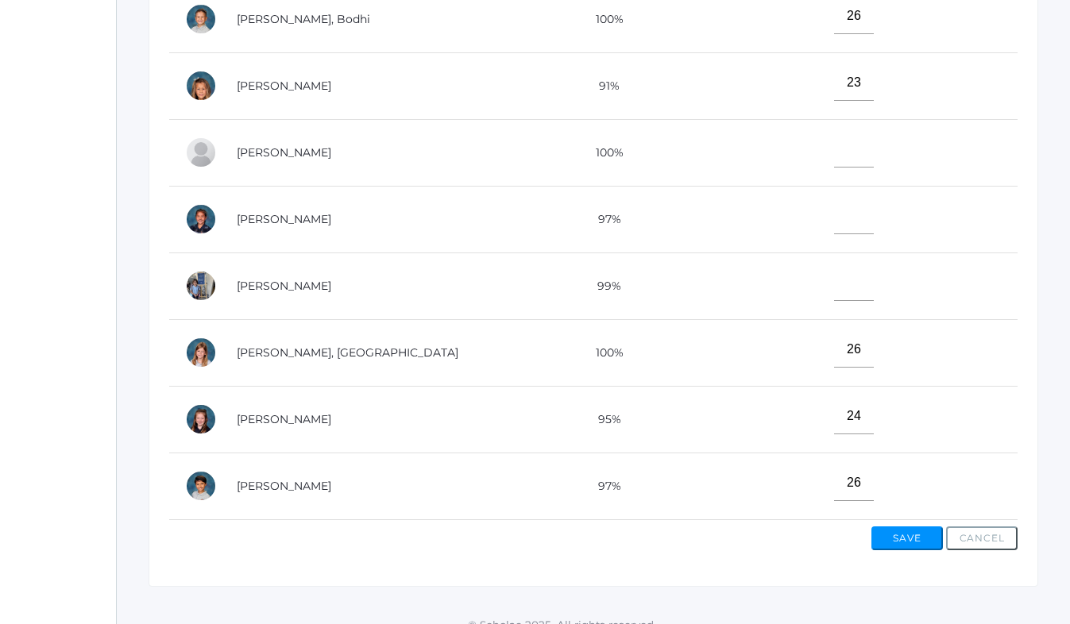
type input"] "26"
click at [834, 214] on input"] "text" at bounding box center [854, 217] width 40 height 36
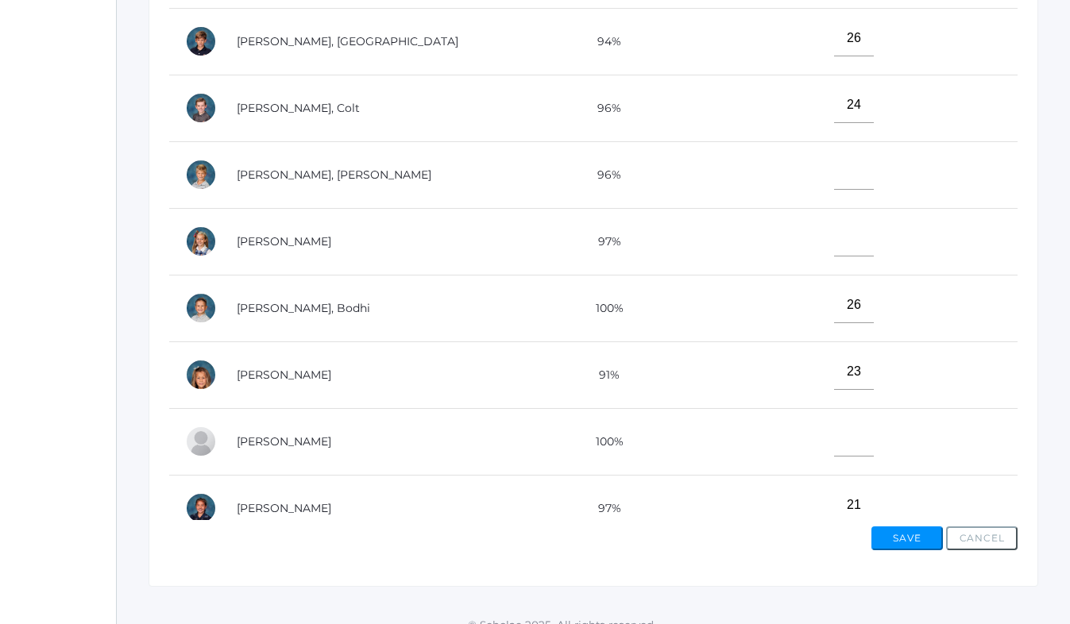
scroll to position [482, 0]
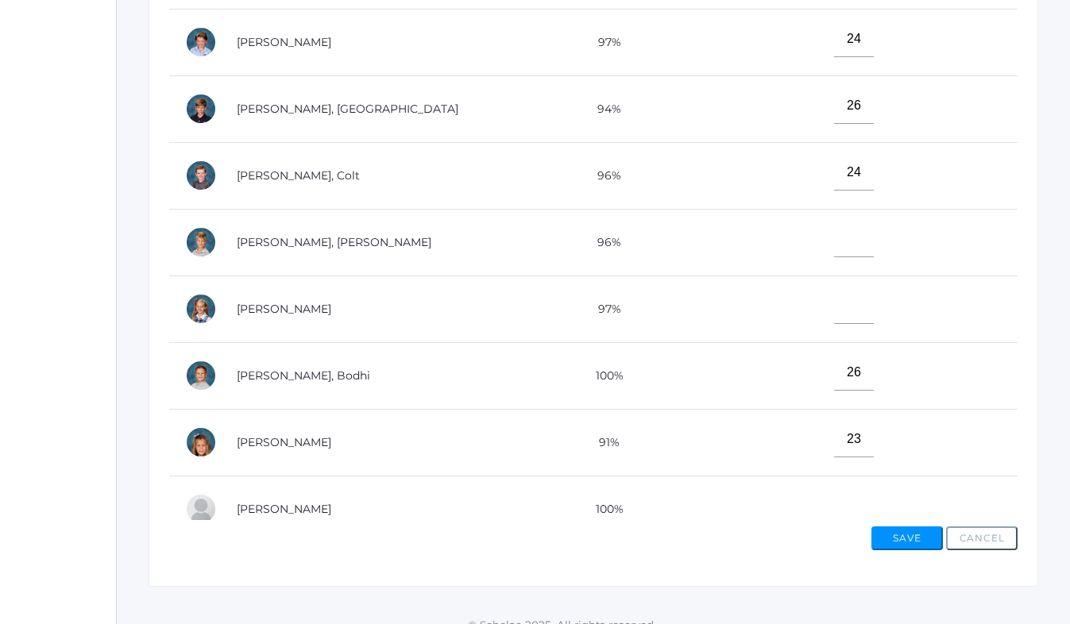
type input"] "21"
click at [834, 242] on input"] "text" at bounding box center [854, 240] width 40 height 36
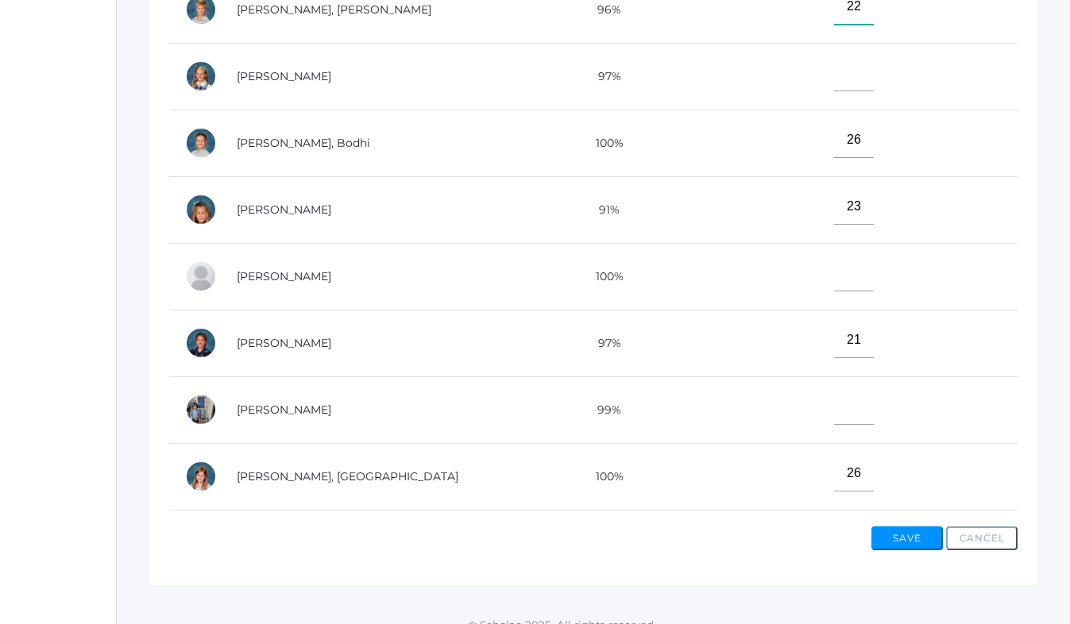
scroll to position [754, 0]
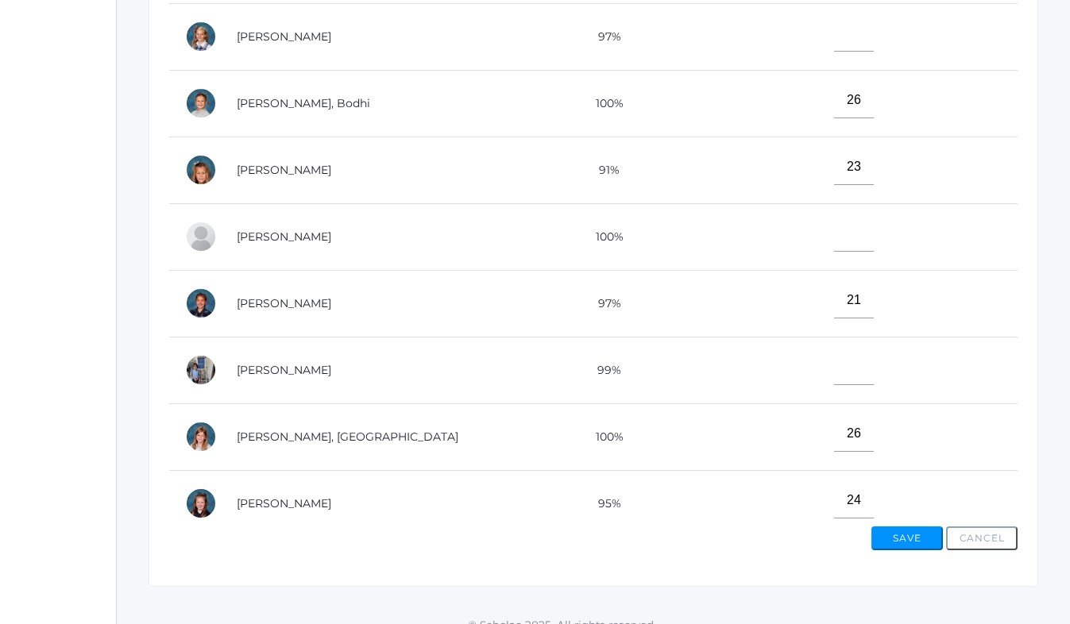
type input"] "22"
click at [834, 379] on input"] "text" at bounding box center [854, 367] width 40 height 36
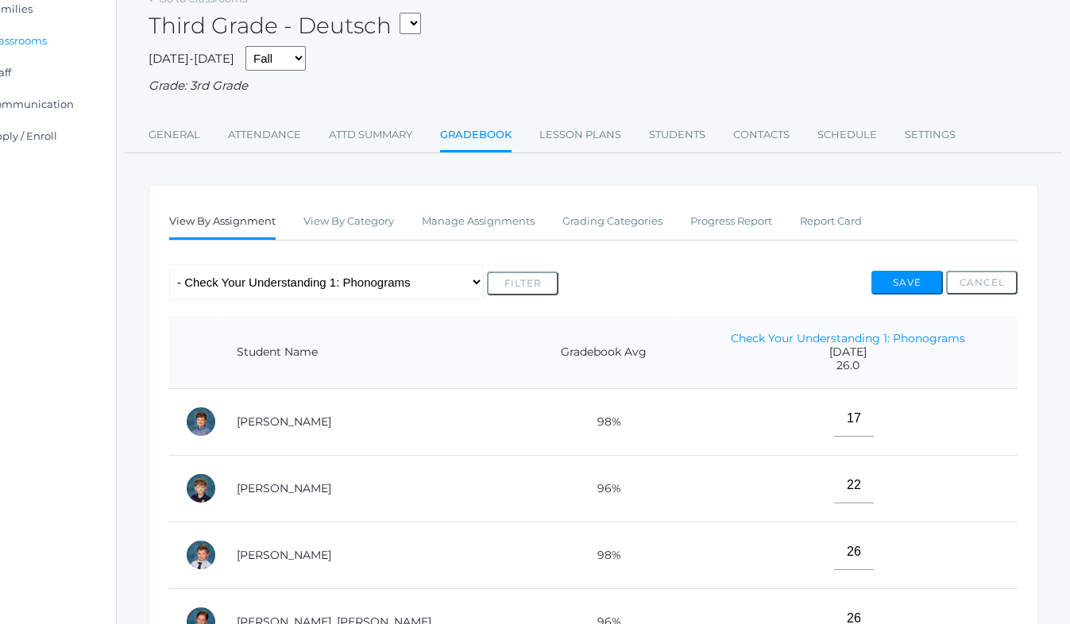
scroll to position [17, 63]
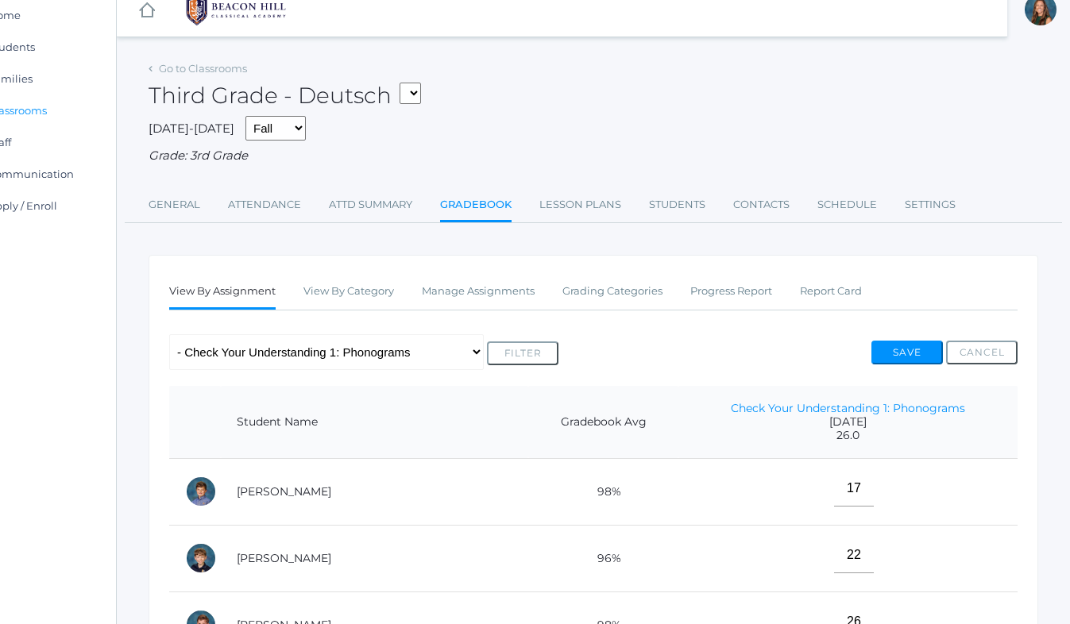
type input"] "25"
click at [904, 350] on button "Save" at bounding box center [906, 353] width 71 height 24
